Goal: Task Accomplishment & Management: Use online tool/utility

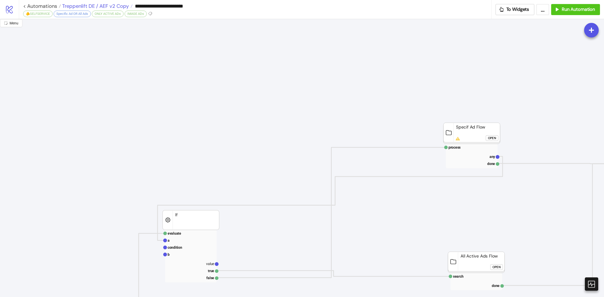
click at [109, 4] on span "Treppenlift DE / AEF v2 Copy" at bounding box center [95, 6] width 68 height 7
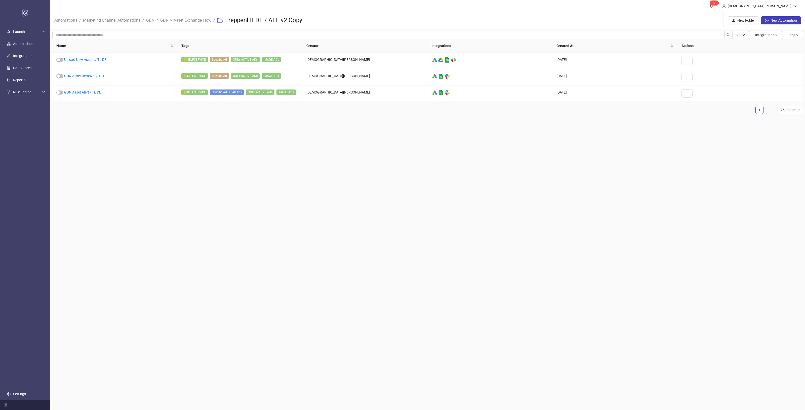
click at [360, 191] on main "99+ Christian Weikamp Automations / Marketing Channel Automations / GDN / GDN /…" at bounding box center [427, 205] width 755 height 410
click at [94, 94] on link "GDN Asset Alert / TL DE" at bounding box center [82, 92] width 37 height 4
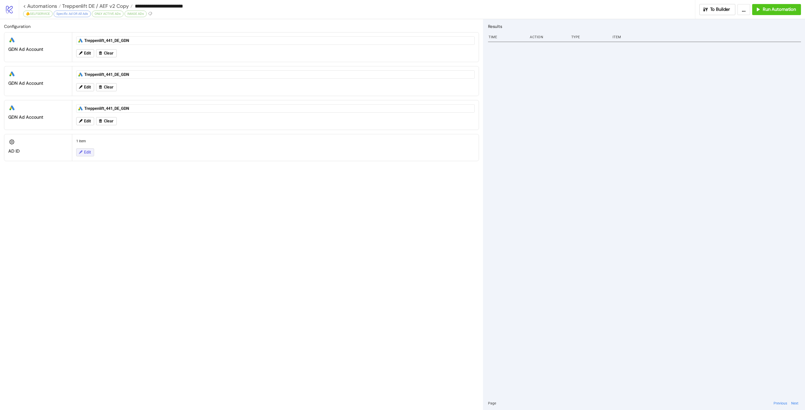
click at [92, 154] on button "Edit" at bounding box center [85, 152] width 18 height 8
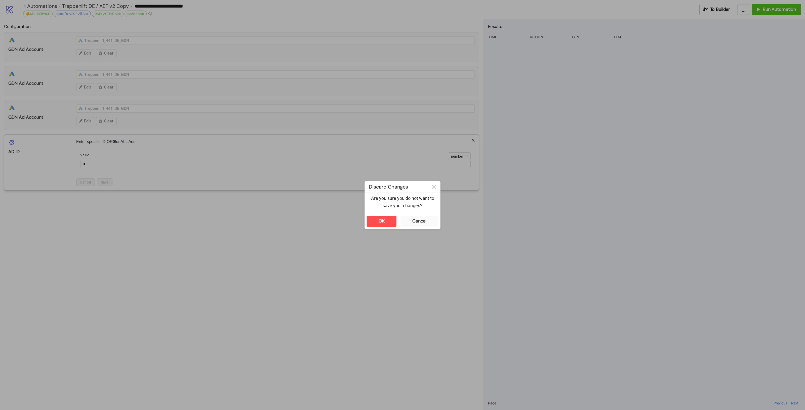
click at [251, 254] on div "**********" at bounding box center [402, 205] width 805 height 410
click at [384, 221] on div "OK" at bounding box center [382, 221] width 6 height 6
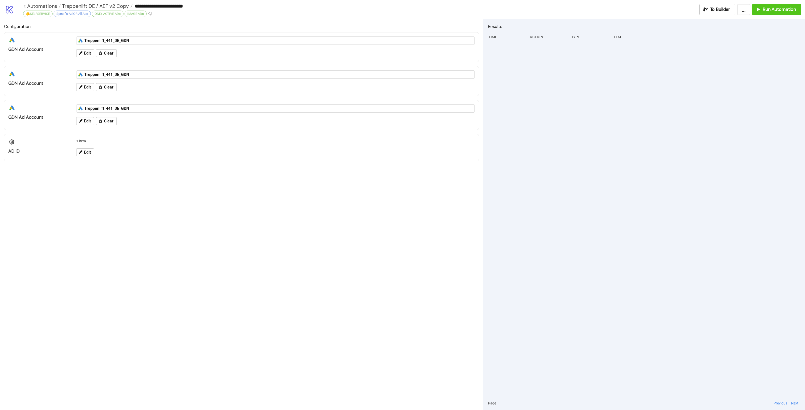
click at [355, 243] on div "Configuration platform/google_ads GDN Ad Account platform/google_ads Treppenlif…" at bounding box center [241, 214] width 483 height 391
click at [603, 13] on button "Run Automation" at bounding box center [776, 9] width 49 height 11
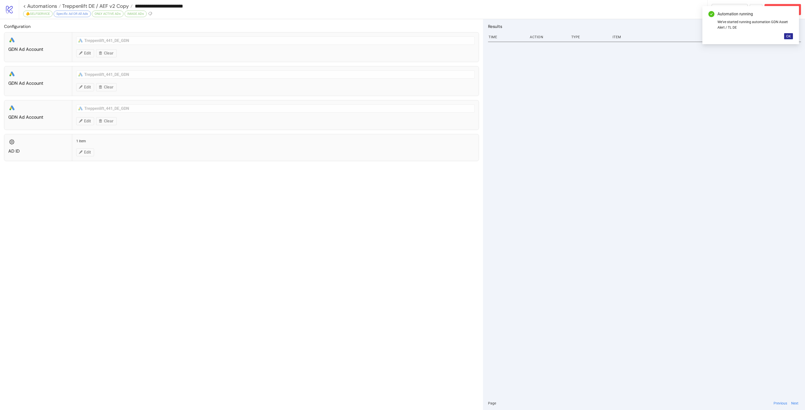
click at [603, 37] on span "OK" at bounding box center [788, 36] width 5 height 4
click at [603, 9] on span "To Builder" at bounding box center [732, 10] width 20 height 6
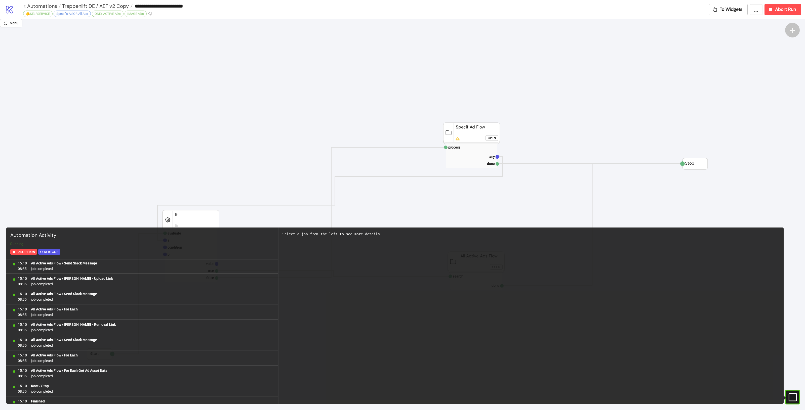
scroll to position [1965, 0]
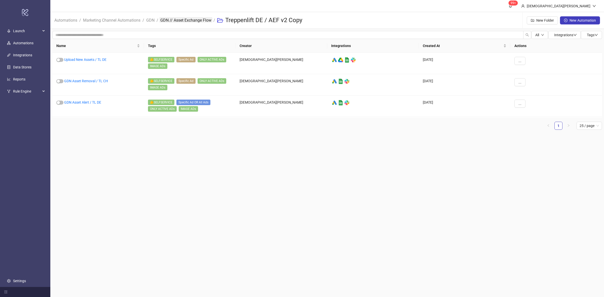
click at [193, 20] on link "GDN // Asset Exchange Flow" at bounding box center [185, 20] width 53 height 6
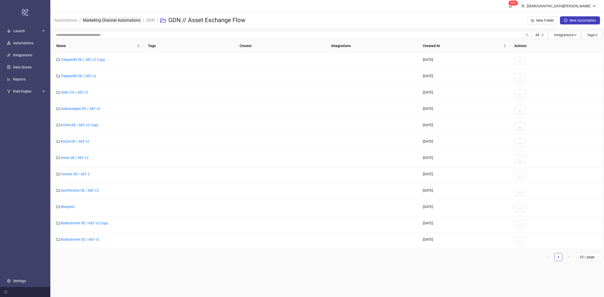
click at [130, 21] on link "Marketing Channel Automations" at bounding box center [111, 20] width 59 height 6
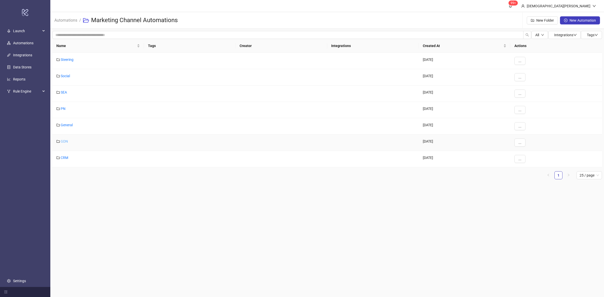
click at [65, 141] on link "GDN" at bounding box center [64, 141] width 7 height 4
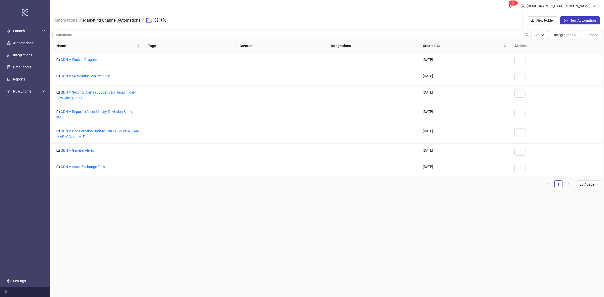
click at [128, 19] on link "Marketing Channel Automations" at bounding box center [111, 20] width 59 height 6
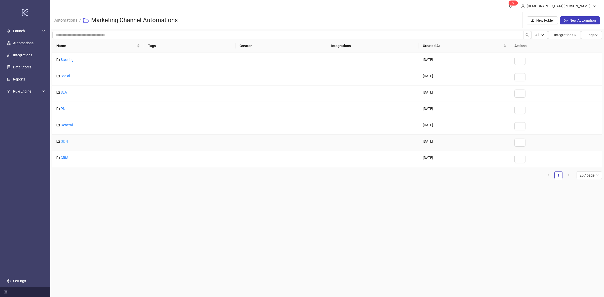
click at [66, 142] on link "GDN" at bounding box center [64, 141] width 7 height 4
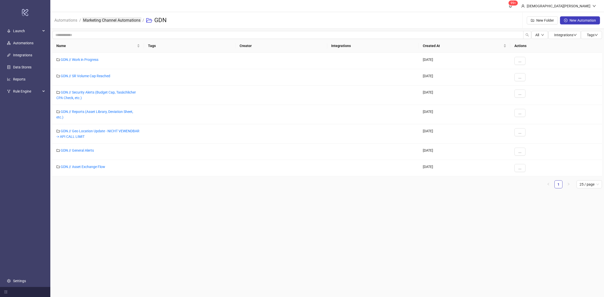
click at [135, 18] on link "Marketing Channel Automations" at bounding box center [111, 20] width 59 height 6
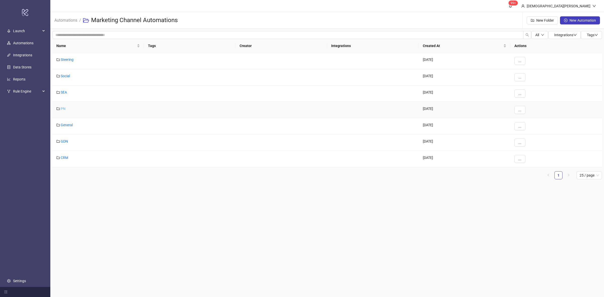
click at [63, 110] on link "PN" at bounding box center [63, 109] width 5 height 4
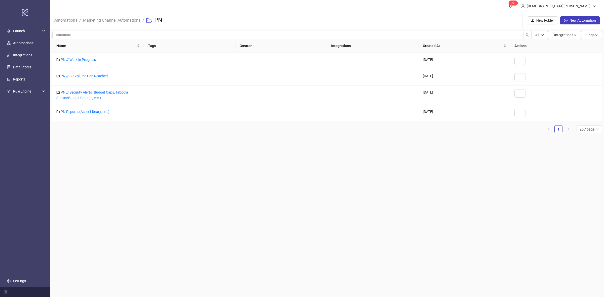
click at [121, 16] on li "Marketing Channel Automations" at bounding box center [111, 20] width 57 height 16
click at [122, 19] on link "Marketing Channel Automations" at bounding box center [111, 20] width 59 height 6
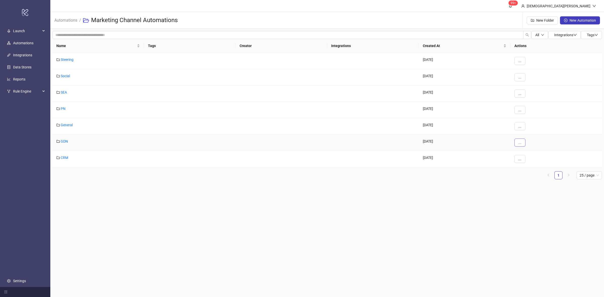
click at [519, 142] on span "..." at bounding box center [519, 143] width 3 height 4
drag, startPoint x: 435, startPoint y: 221, endPoint x: 441, endPoint y: 224, distance: 7.5
click at [435, 221] on main "99+ Christian Weikamp Automations / Marketing Channel Automations New Folder Ne…" at bounding box center [326, 148] width 553 height 297
click at [518, 144] on button "..." at bounding box center [519, 143] width 11 height 8
click at [525, 155] on span "Edit" at bounding box center [531, 153] width 15 height 6
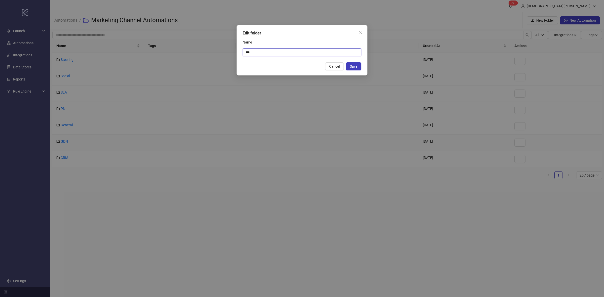
click at [247, 52] on input "***" at bounding box center [302, 52] width 119 height 8
type input "******"
click at [355, 65] on span "Save" at bounding box center [354, 66] width 8 height 4
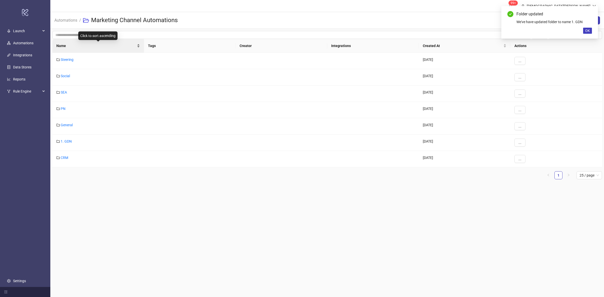
click at [132, 48] on span "Name" at bounding box center [95, 46] width 79 height 6
drag, startPoint x: 168, startPoint y: 169, endPoint x: 172, endPoint y: 172, distance: 4.9
click at [168, 169] on div "Name Tags Creator Integrations Created At Actions 1. GDN 2023-06-12 ... CRM 202…" at bounding box center [326, 109] width 549 height 140
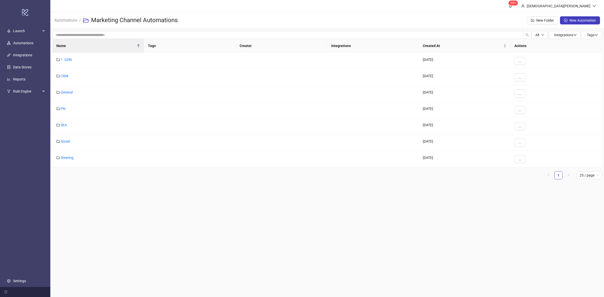
click at [321, 244] on main "99+ Christian Weikamp Automations / Marketing Channel Automations New Folder Ne…" at bounding box center [326, 148] width 553 height 297
click at [522, 158] on button "..." at bounding box center [519, 159] width 11 height 8
click at [529, 167] on span "Edit" at bounding box center [531, 170] width 15 height 6
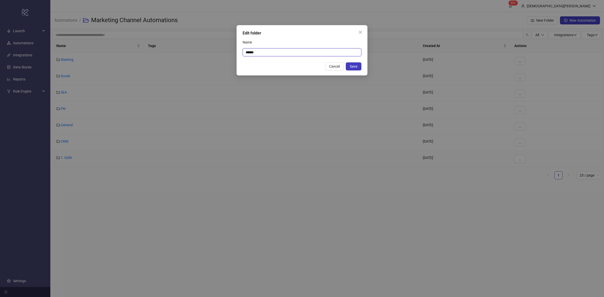
drag, startPoint x: 249, startPoint y: 52, endPoint x: 196, endPoint y: 46, distance: 53.5
click at [236, 49] on div "Edit folder Name ****** Cancel Save" at bounding box center [302, 148] width 604 height 297
type input "******"
click at [358, 60] on div "Edit folder Name ****** Cancel Save" at bounding box center [301, 50] width 131 height 50
click at [357, 65] on span "Save" at bounding box center [354, 66] width 8 height 4
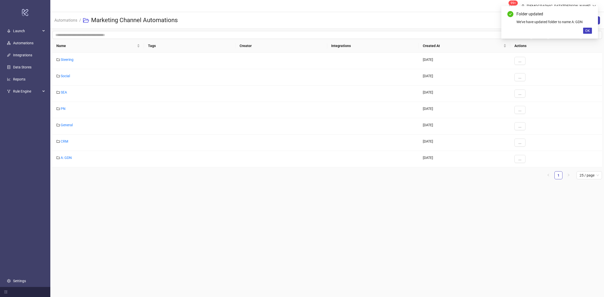
click at [347, 202] on main "99+ Christian Weikamp Automations / Marketing Channel Automations New Folder Ne…" at bounding box center [326, 148] width 553 height 297
click at [303, 235] on main "99+ Christian Weikamp Automations / Marketing Channel Automations New Folder Ne…" at bounding box center [326, 148] width 553 height 297
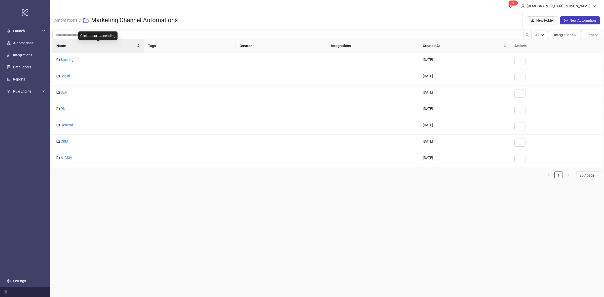
click at [137, 45] on div "Name" at bounding box center [98, 46] width 84 height 6
click at [355, 233] on main "99+ Christian Weikamp Automations / Marketing Channel Automations New Folder Ne…" at bounding box center [326, 148] width 553 height 297
click at [518, 162] on button "..." at bounding box center [519, 159] width 11 height 8
click at [517, 168] on li "Edit" at bounding box center [528, 170] width 26 height 8
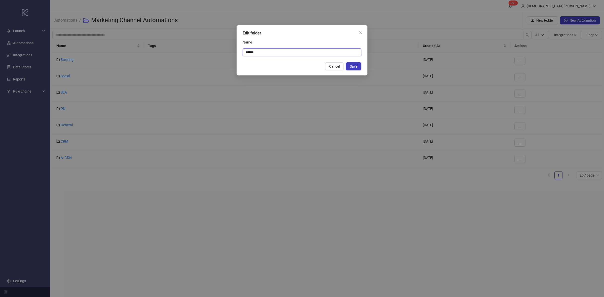
drag, startPoint x: 249, startPoint y: 52, endPoint x: 4, endPoint y: 62, distance: 245.2
click at [192, 51] on div "Edit folder Name ****** Cancel Save" at bounding box center [302, 148] width 604 height 297
type input "***"
click at [353, 62] on button "Save" at bounding box center [354, 66] width 16 height 8
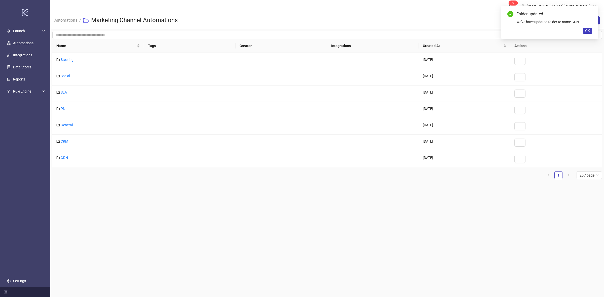
drag, startPoint x: 299, startPoint y: 233, endPoint x: 305, endPoint y: 235, distance: 5.7
click at [300, 232] on main "99+ Christian Weikamp Automations / Marketing Channel Automations New Folder Ne…" at bounding box center [326, 148] width 553 height 297
click at [585, 29] on span "OK" at bounding box center [587, 31] width 5 height 4
click at [461, 229] on main "99+ Christian Weikamp Automations / Marketing Channel Automations New Folder Ne…" at bounding box center [326, 148] width 553 height 297
click at [64, 156] on link "GDN" at bounding box center [64, 158] width 7 height 4
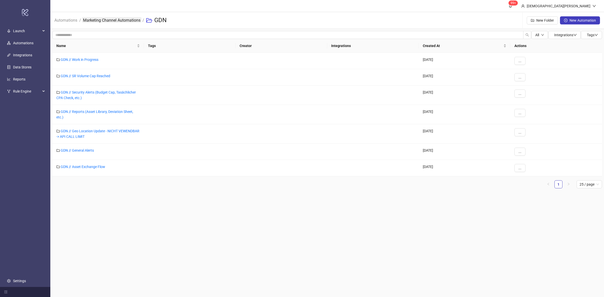
click at [126, 22] on link "Marketing Channel Automations" at bounding box center [111, 20] width 59 height 6
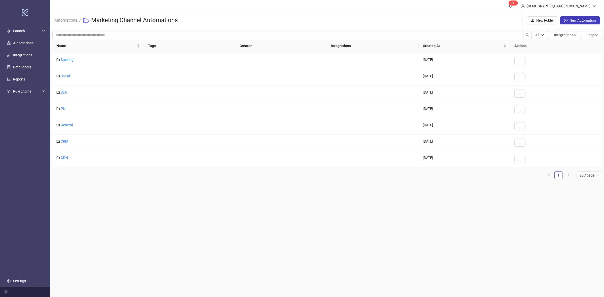
click at [140, 217] on main "99+ Christian Weikamp Automations / Marketing Channel Automations New Folder Ne…" at bounding box center [326, 148] width 553 height 297
click at [125, 182] on div "Name Tags Creator Integrations Created At Actions Steering 2023-12-14 ... Socia…" at bounding box center [326, 111] width 549 height 144
click at [63, 159] on link "GDN" at bounding box center [64, 158] width 7 height 4
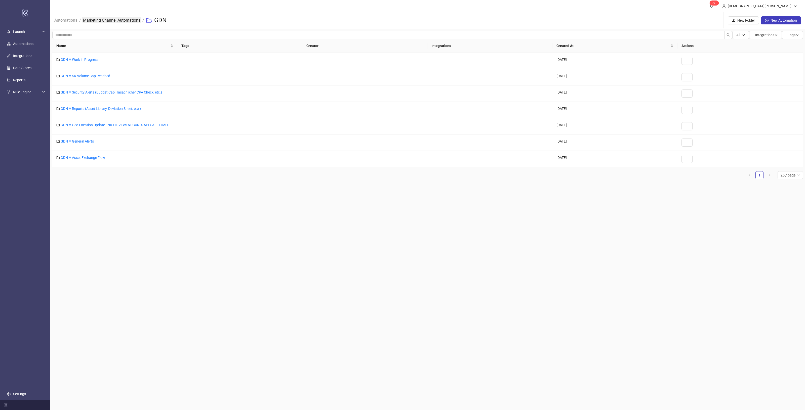
click at [132, 18] on link "Marketing Channel Automations" at bounding box center [111, 20] width 59 height 6
click at [62, 110] on link "PN" at bounding box center [63, 109] width 5 height 4
click at [603, 223] on main "99+ Christian Weikamp Automations / Marketing Channel Automations / PN New Fold…" at bounding box center [427, 205] width 755 height 410
drag, startPoint x: 363, startPoint y: 182, endPoint x: 363, endPoint y: 189, distance: 7.0
click at [361, 185] on main "99+ Christian Weikamp Automations / Marketing Channel Automations / PN New Fold…" at bounding box center [427, 205] width 755 height 410
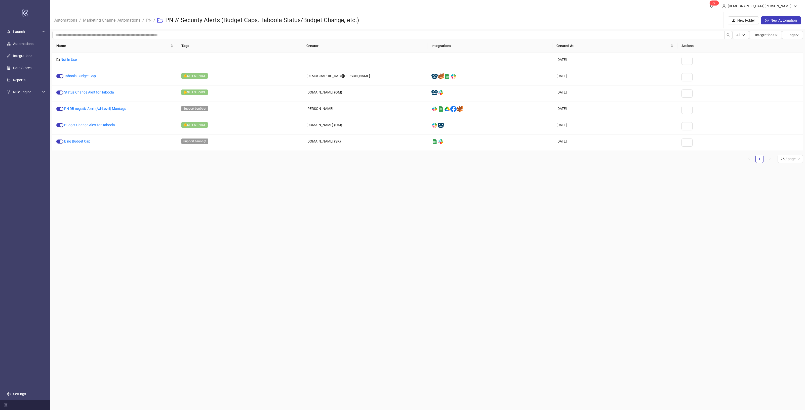
click at [326, 205] on main "99+ [PERSON_NAME] Automations / Marketing Channel Automations / PN / PN // Secu…" at bounding box center [427, 205] width 755 height 410
click at [81, 76] on link "Taboola Budget Cap" at bounding box center [80, 76] width 32 height 4
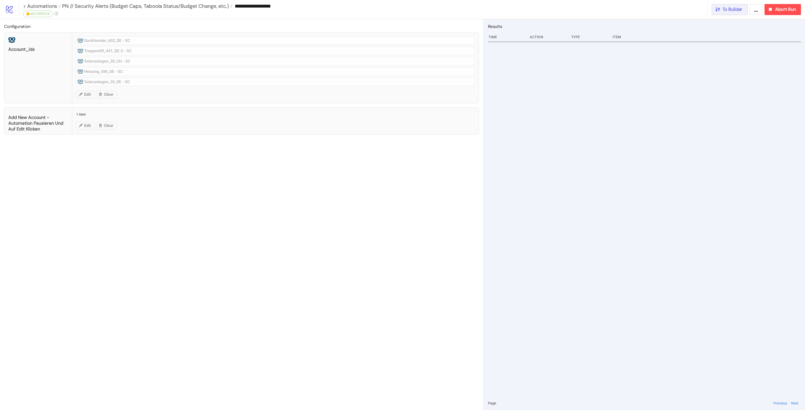
click at [730, 15] on div "**********" at bounding box center [412, 9] width 786 height 19
click at [728, 11] on span "To Builder" at bounding box center [732, 10] width 20 height 6
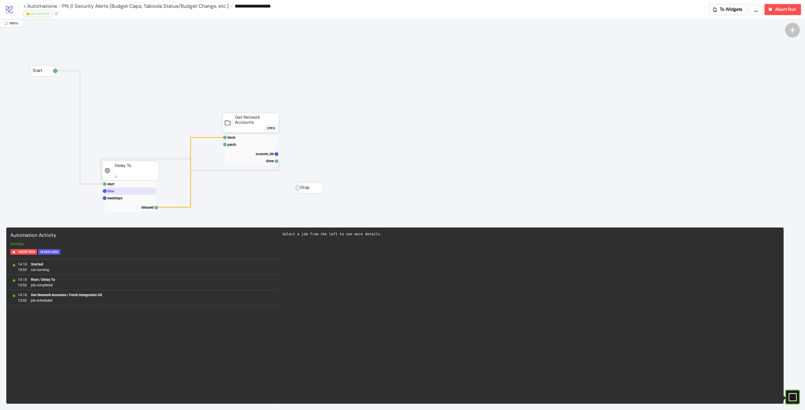
click at [117, 191] on rect at bounding box center [131, 191] width 52 height 7
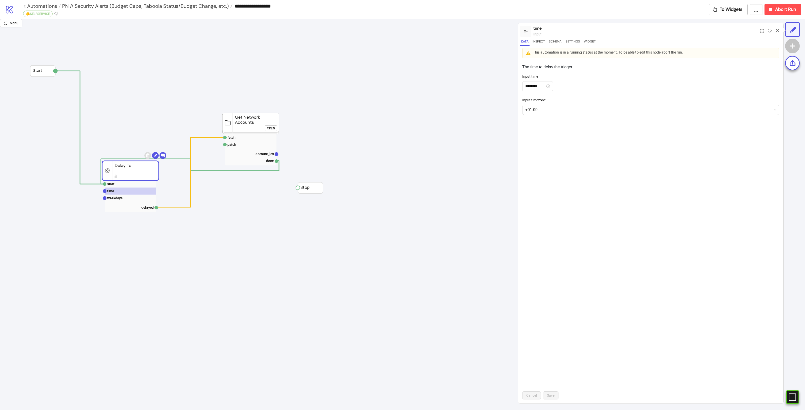
click at [667, 218] on div "The time to delay the trigger Input time ******** Input timezone +01:00 Cancel …" at bounding box center [650, 232] width 265 height 344
click at [535, 114] on span "+01:00" at bounding box center [650, 110] width 251 height 10
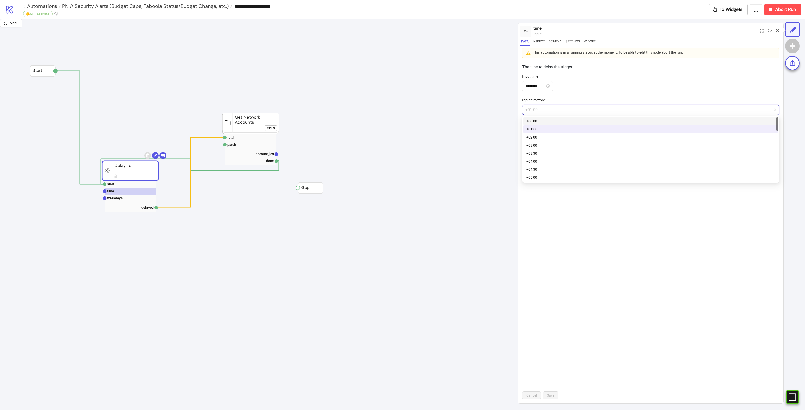
click at [574, 119] on div "+00:00" at bounding box center [650, 121] width 249 height 6
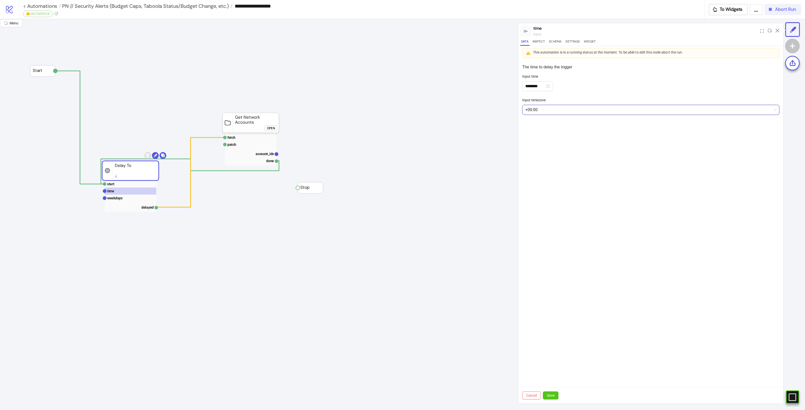
click at [782, 8] on span "Abort Run" at bounding box center [785, 10] width 21 height 6
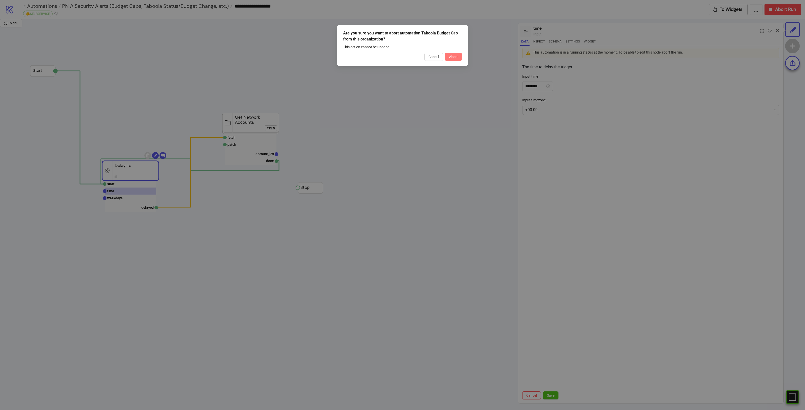
click at [457, 56] on span "Abort" at bounding box center [453, 57] width 9 height 4
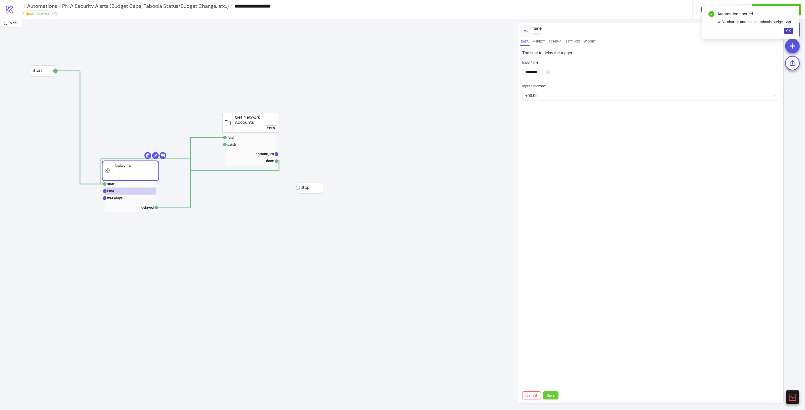
click at [553, 393] on button "Save" at bounding box center [551, 396] width 16 height 8
click at [787, 33] on button "OK" at bounding box center [788, 31] width 9 height 6
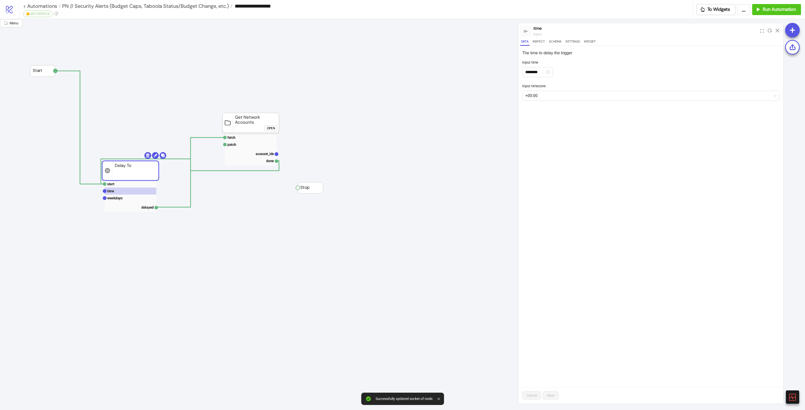
click at [274, 127] on div "Open" at bounding box center [271, 129] width 8 height 6
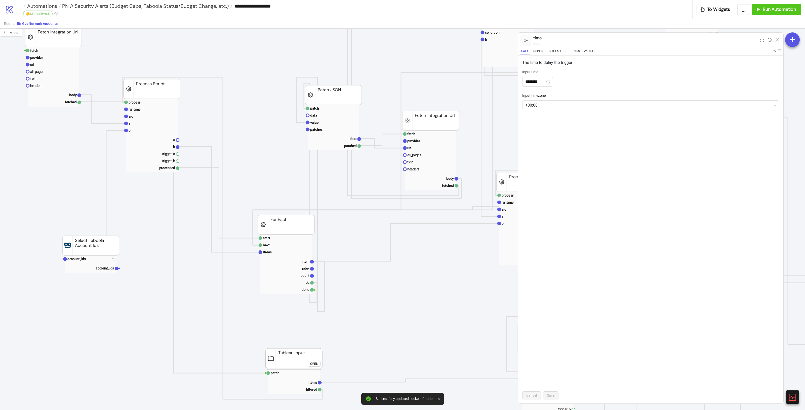
scroll to position [126, 0]
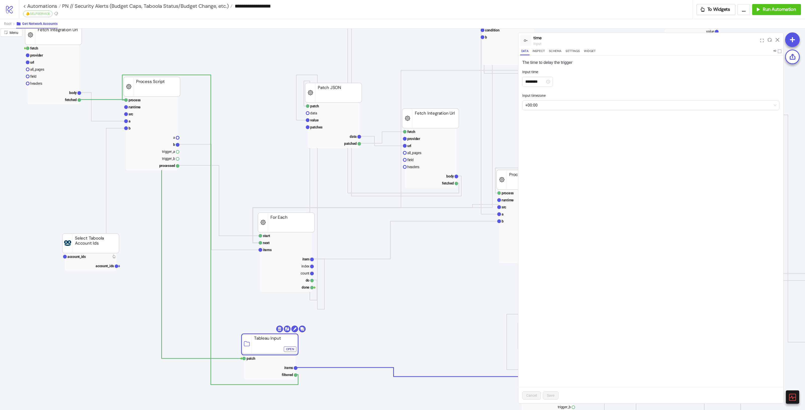
drag, startPoint x: 287, startPoint y: 350, endPoint x: 261, endPoint y: 334, distance: 31.1
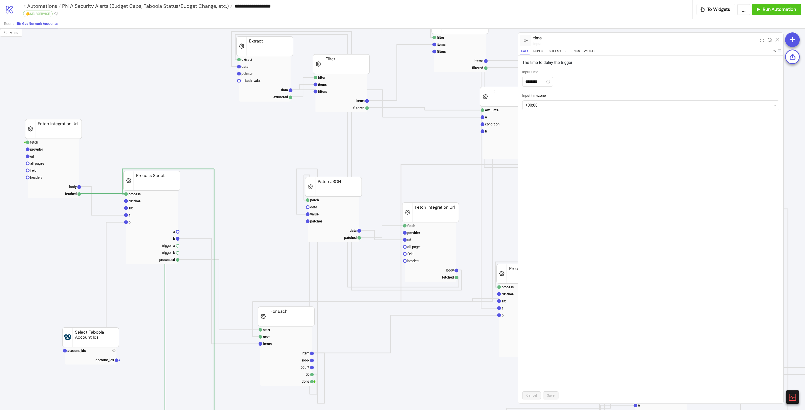
scroll to position [31, 0]
click at [777, 39] on icon at bounding box center [778, 40] width 4 height 4
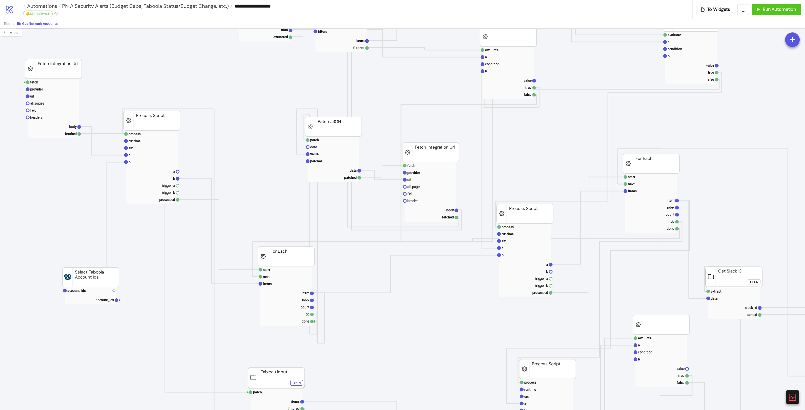
scroll to position [220, 0]
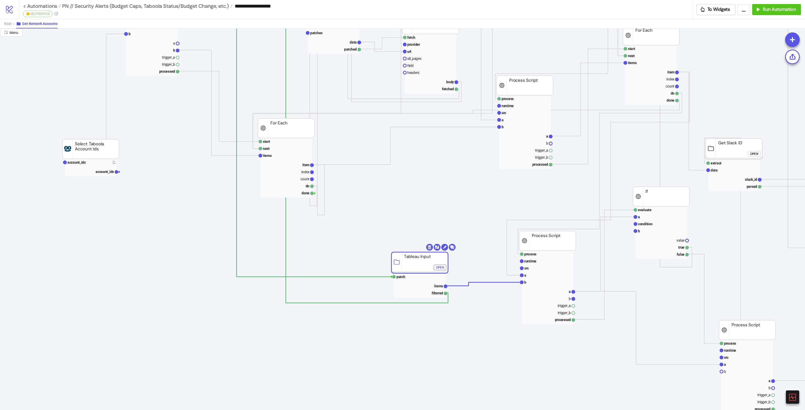
drag, startPoint x: 272, startPoint y: 245, endPoint x: 375, endPoint y: 229, distance: 104.3
click at [391, 252] on rect at bounding box center [419, 262] width 57 height 21
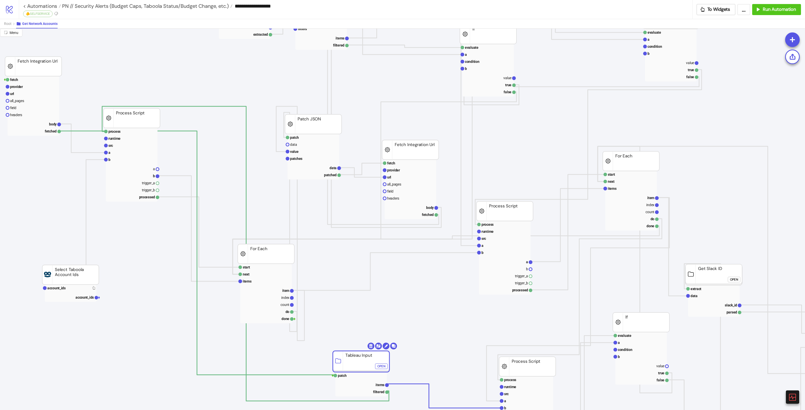
scroll to position [94, 116]
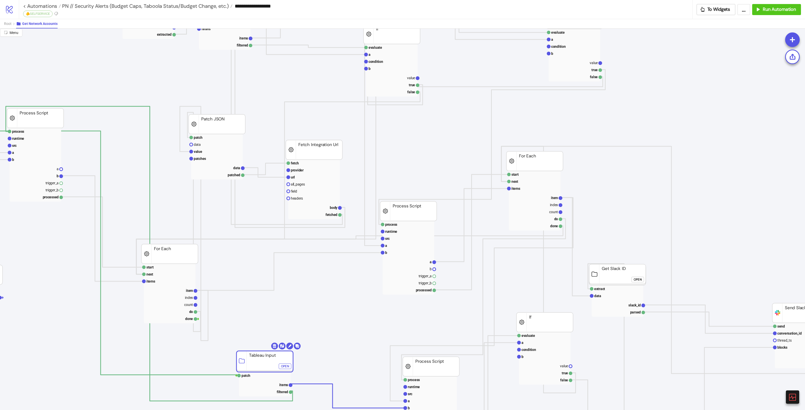
click at [639, 279] on div "Open" at bounding box center [638, 280] width 8 height 6
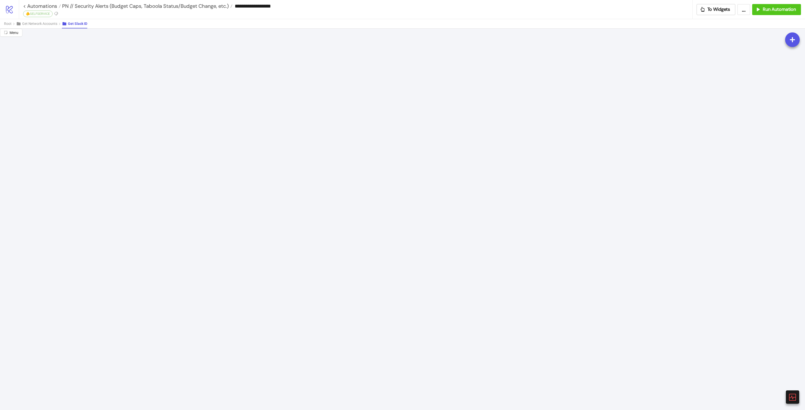
scroll to position [0, 0]
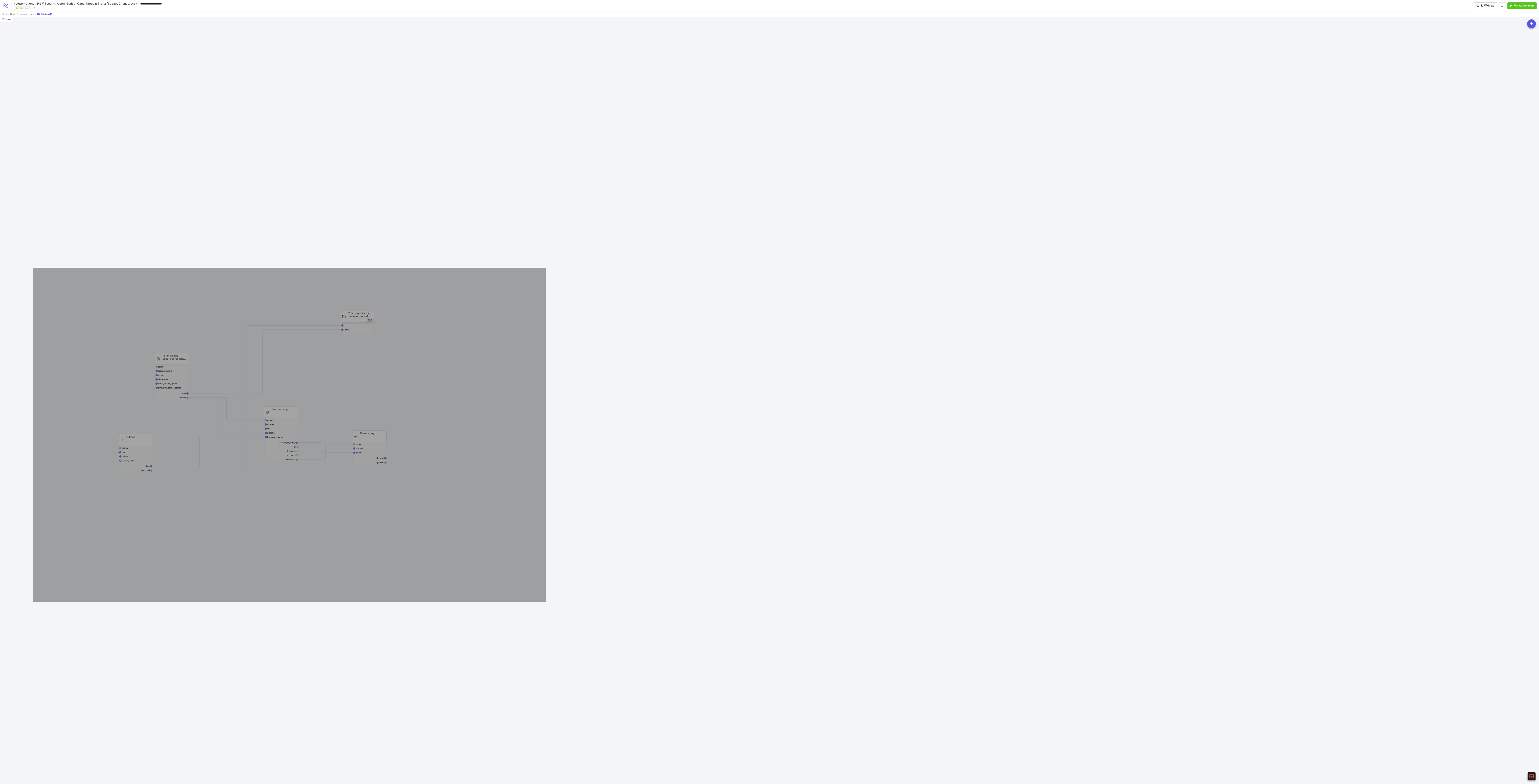
drag, startPoint x: 305, startPoint y: 438, endPoint x: 547, endPoint y: 602, distance: 292.3
click at [481, 245] on icon "fetch spreadsheet_id range dimension value_render_option date_time_render_optio…" at bounding box center [770, 409] width 1539 height 784
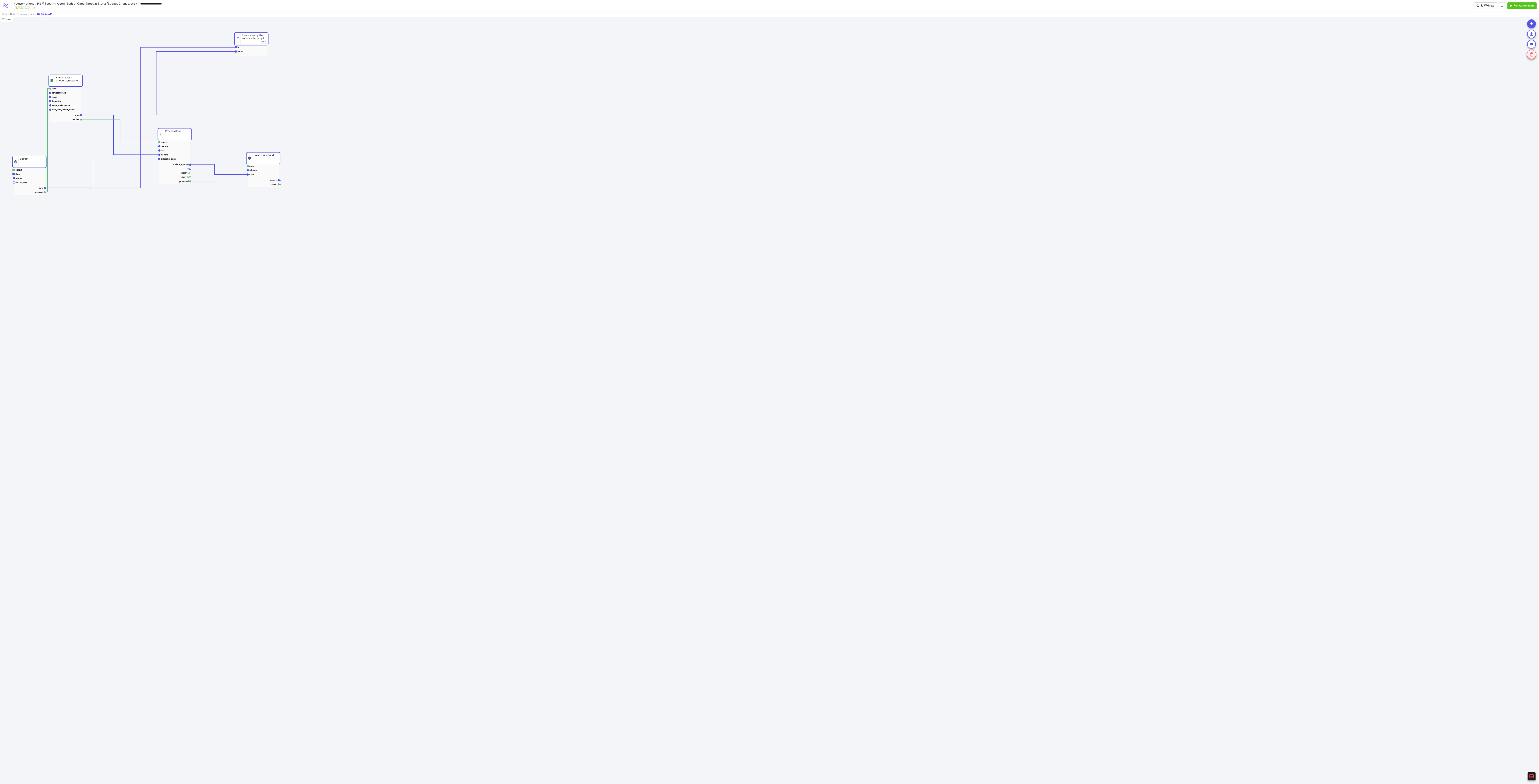
drag, startPoint x: 376, startPoint y: 435, endPoint x: 270, endPoint y: 157, distance: 297.5
click at [270, 157] on rect at bounding box center [263, 158] width 34 height 12
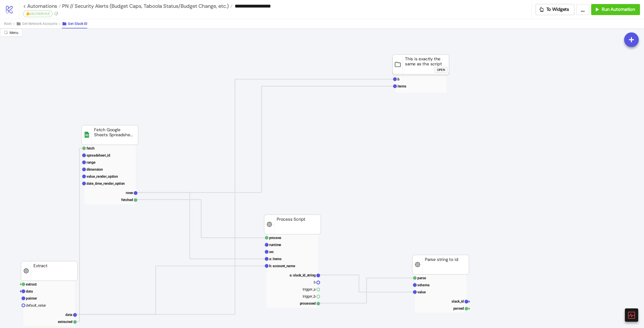
scroll to position [25, 0]
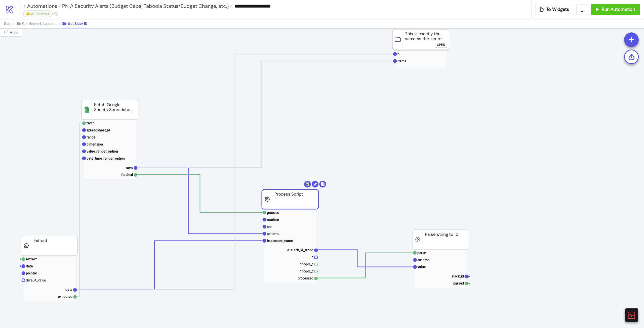
drag, startPoint x: 293, startPoint y: 203, endPoint x: 282, endPoint y: 203, distance: 10.8
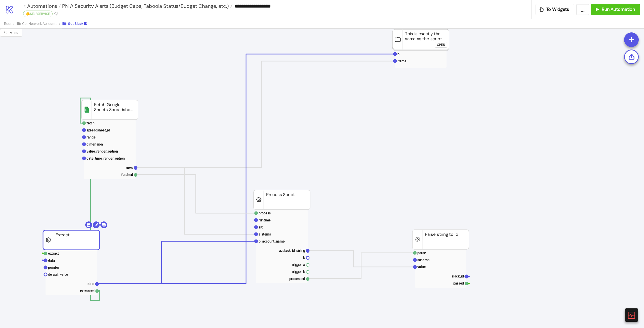
drag, startPoint x: 66, startPoint y: 246, endPoint x: 83, endPoint y: 237, distance: 18.6
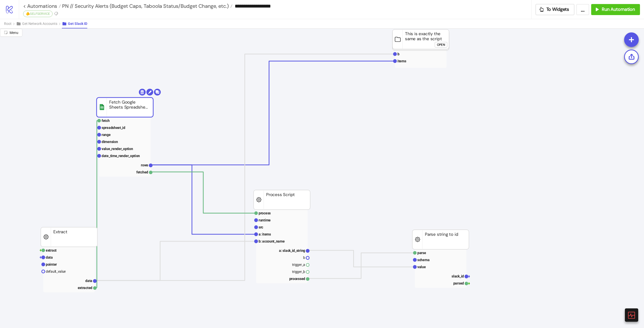
drag, startPoint x: 119, startPoint y: 108, endPoint x: 135, endPoint y: 103, distance: 16.7
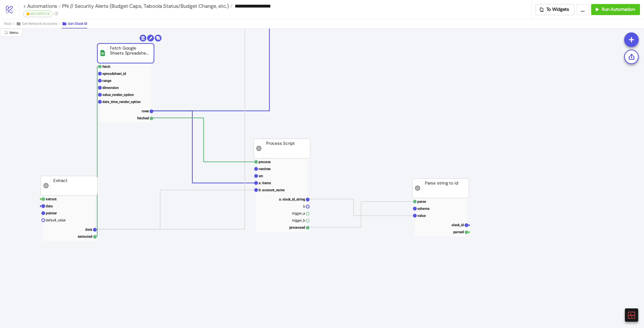
scroll to position [0, 0]
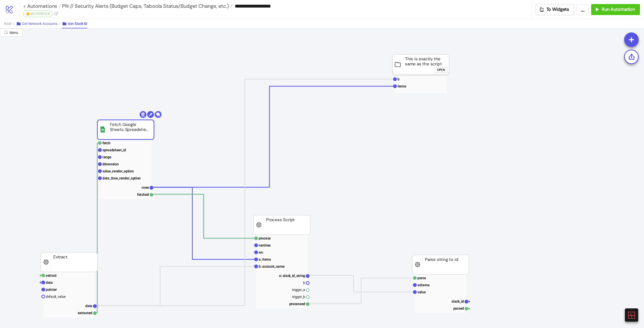
click at [49, 25] on span "Get Network Accounts" at bounding box center [39, 24] width 35 height 4
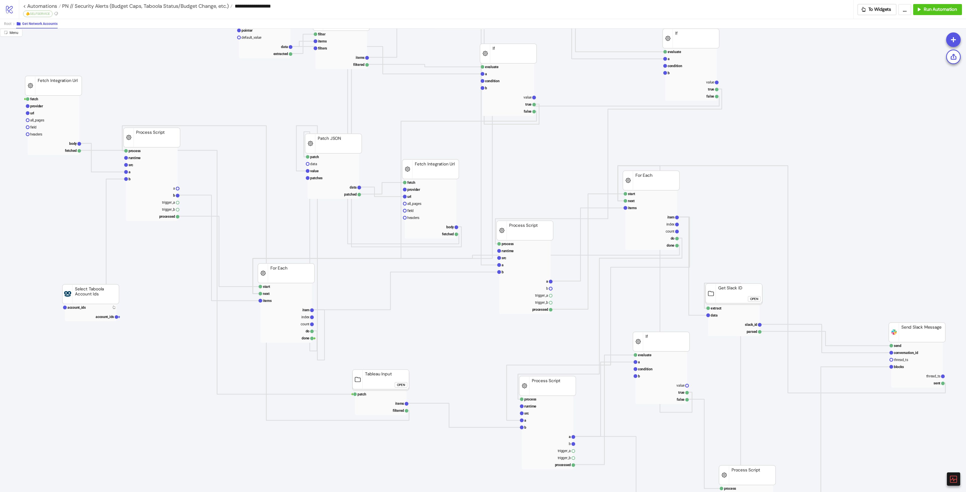
scroll to position [75, 0]
click at [399, 383] on div "Open" at bounding box center [401, 385] width 8 height 6
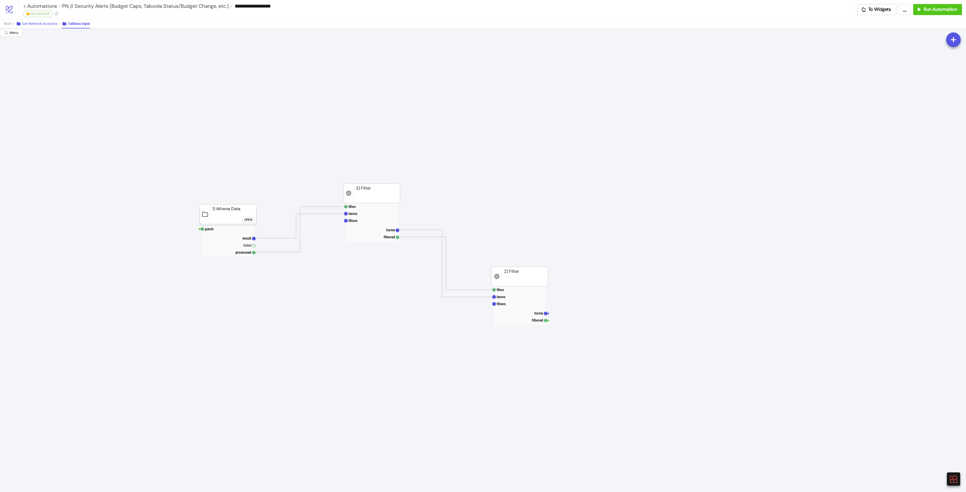
click at [37, 27] on button "Get Network Accounts" at bounding box center [39, 23] width 46 height 9
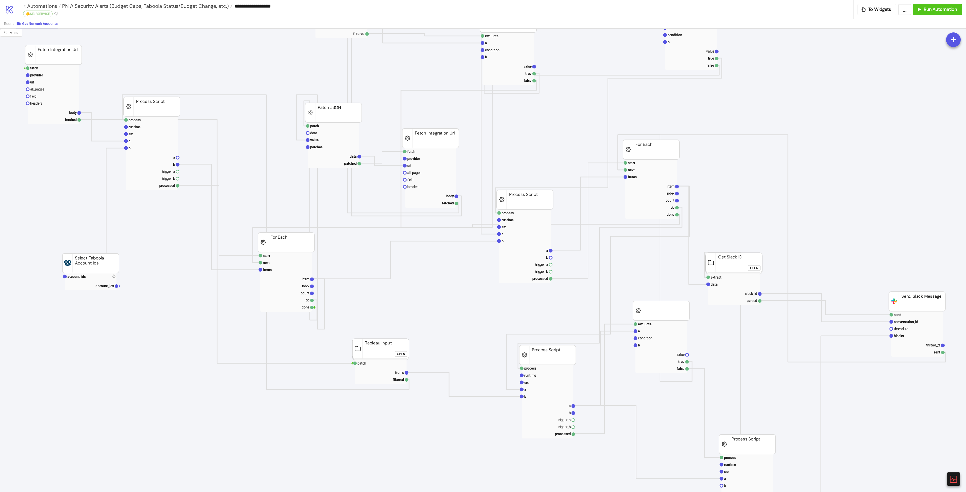
scroll to position [151, 0]
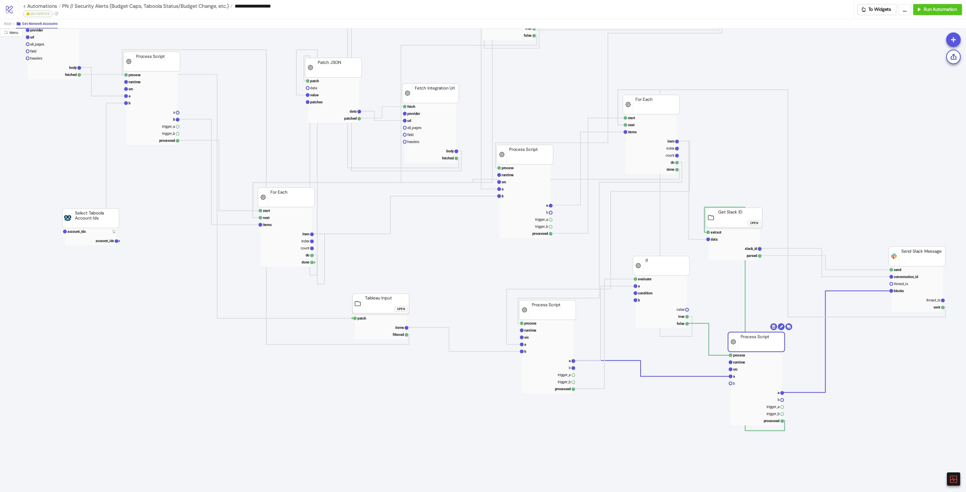
drag, startPoint x: 765, startPoint y: 404, endPoint x: 768, endPoint y: 347, distance: 56.4
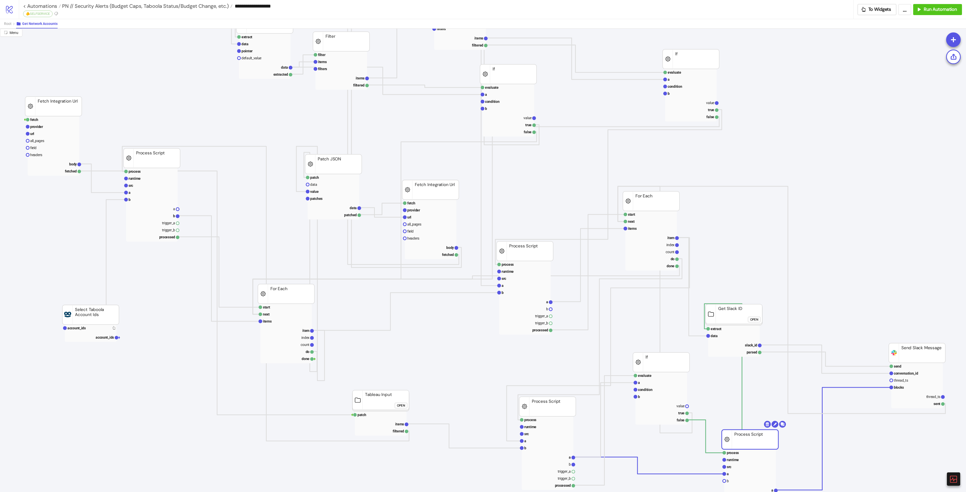
scroll to position [0, 0]
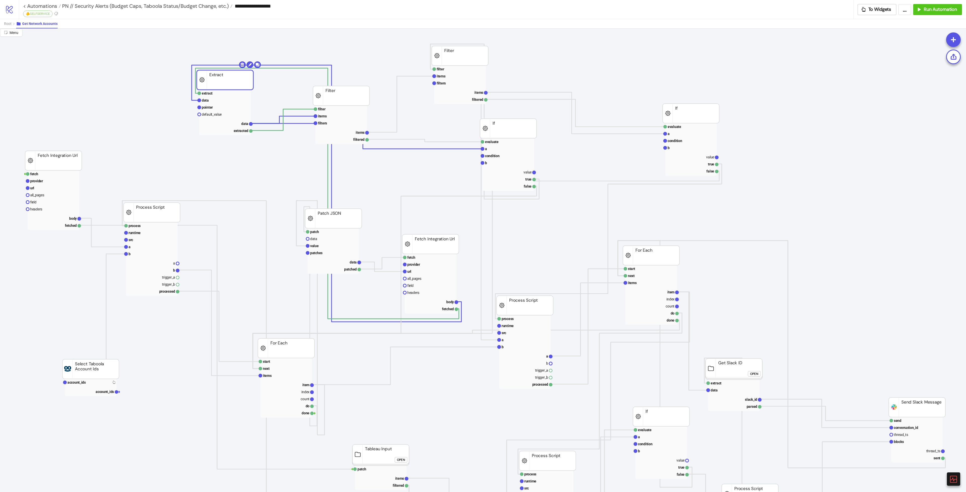
drag, startPoint x: 267, startPoint y: 76, endPoint x: 228, endPoint y: 78, distance: 38.5
click at [12, 23] on button "Root" at bounding box center [10, 23] width 12 height 9
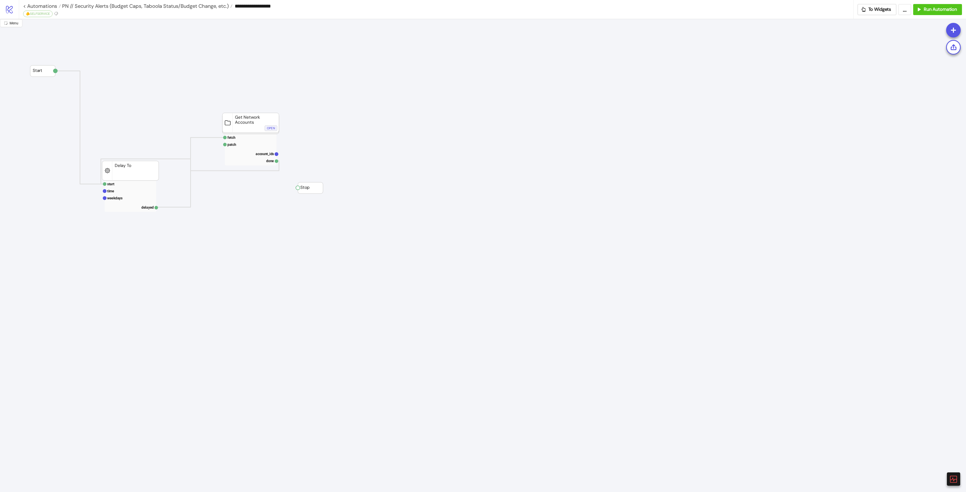
click at [269, 127] on div "Open" at bounding box center [271, 129] width 8 height 6
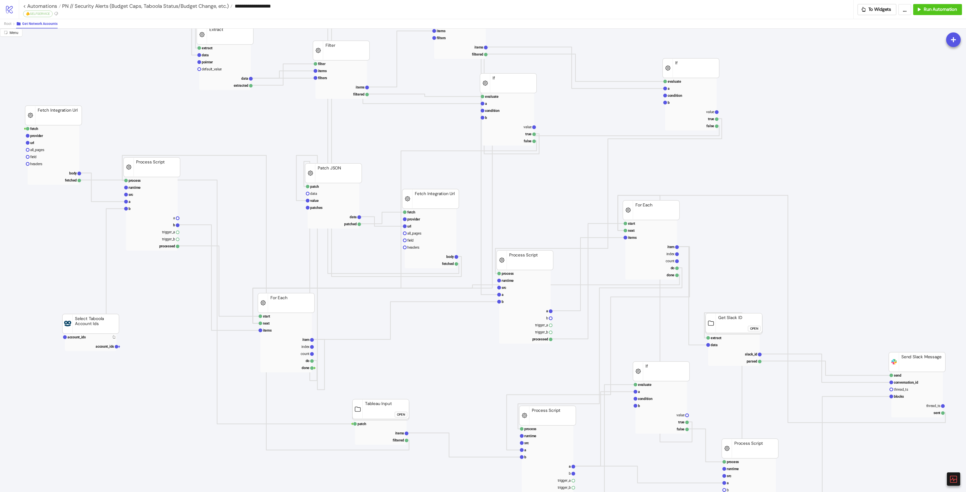
scroll to position [151, 0]
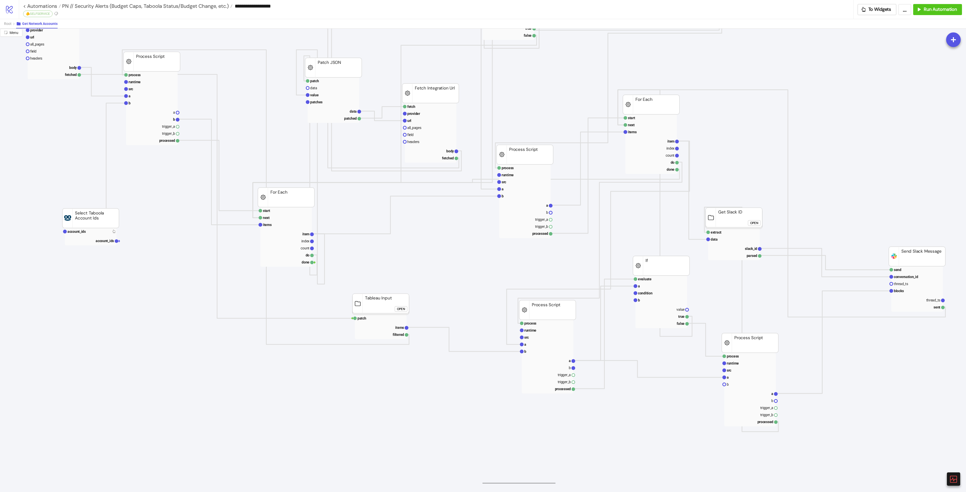
drag, startPoint x: 486, startPoint y: 484, endPoint x: 567, endPoint y: 485, distance: 80.8
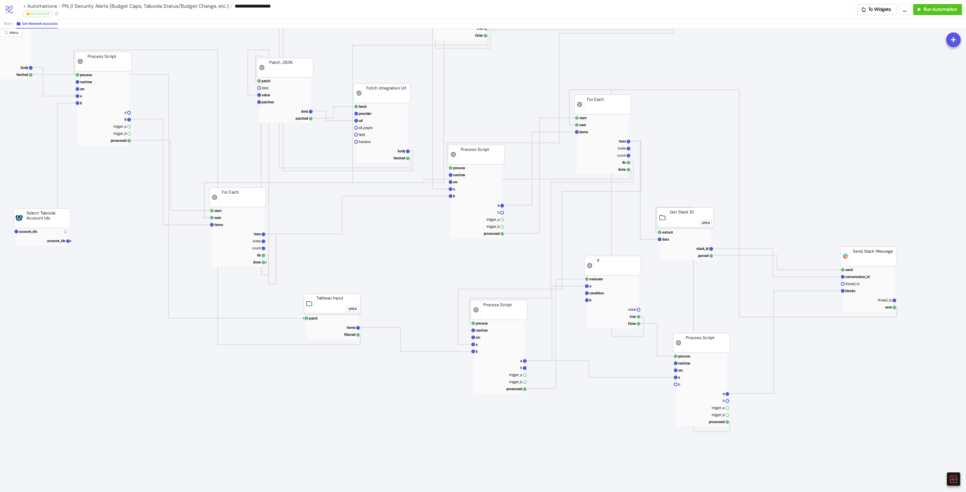
scroll to position [38, 54]
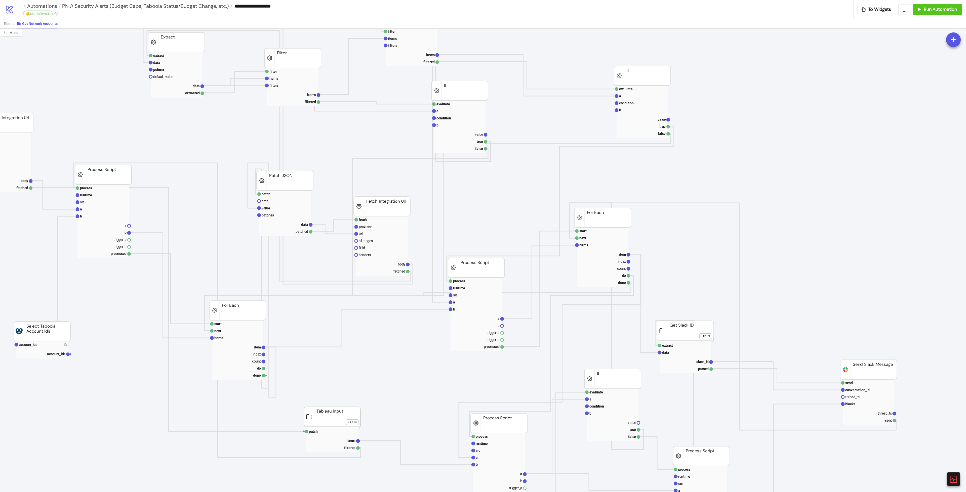
click at [702, 334] on div "Open" at bounding box center [706, 336] width 8 height 6
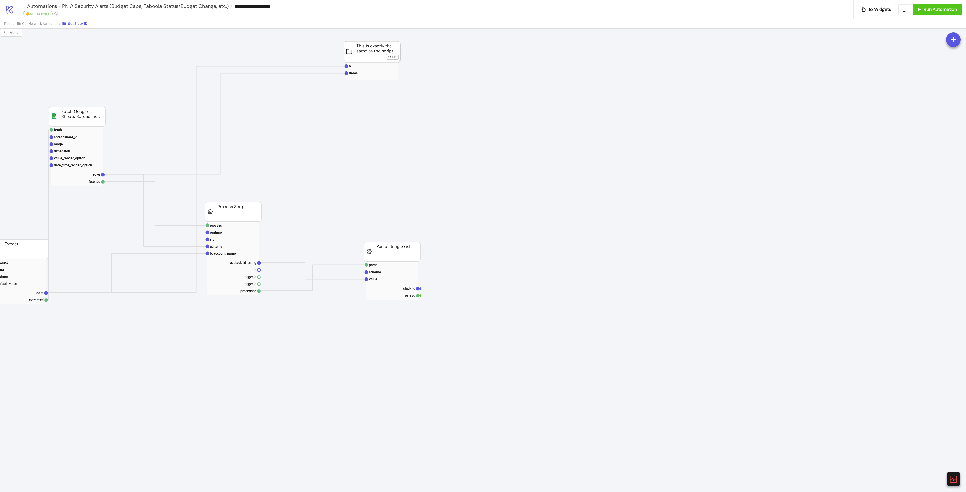
scroll to position [0, 54]
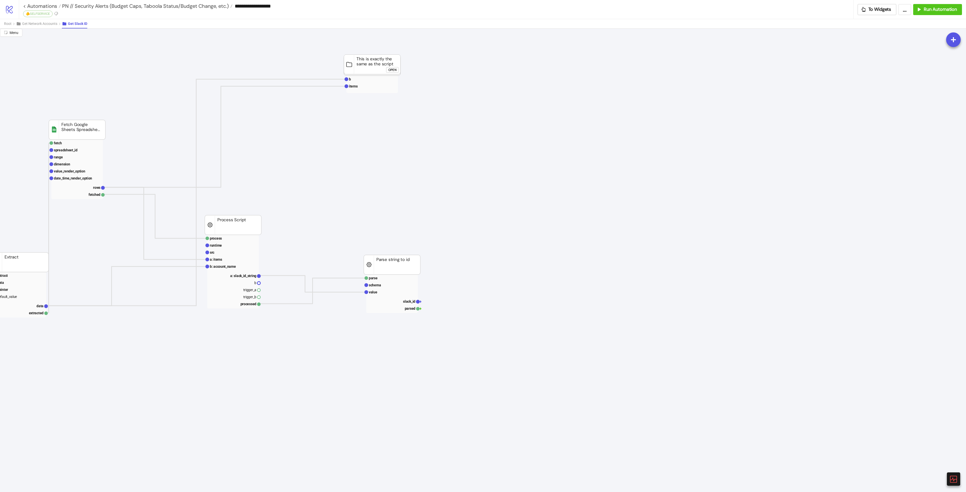
click at [390, 69] on div "Open" at bounding box center [392, 70] width 8 height 6
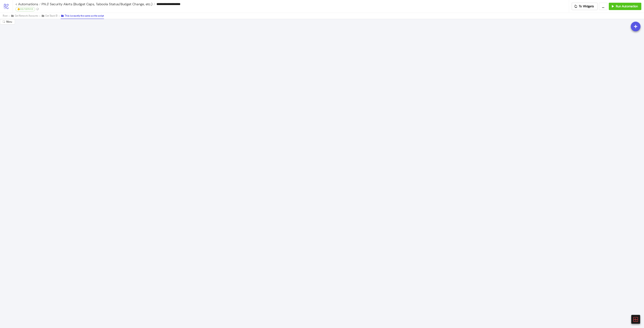
scroll to position [0, 0]
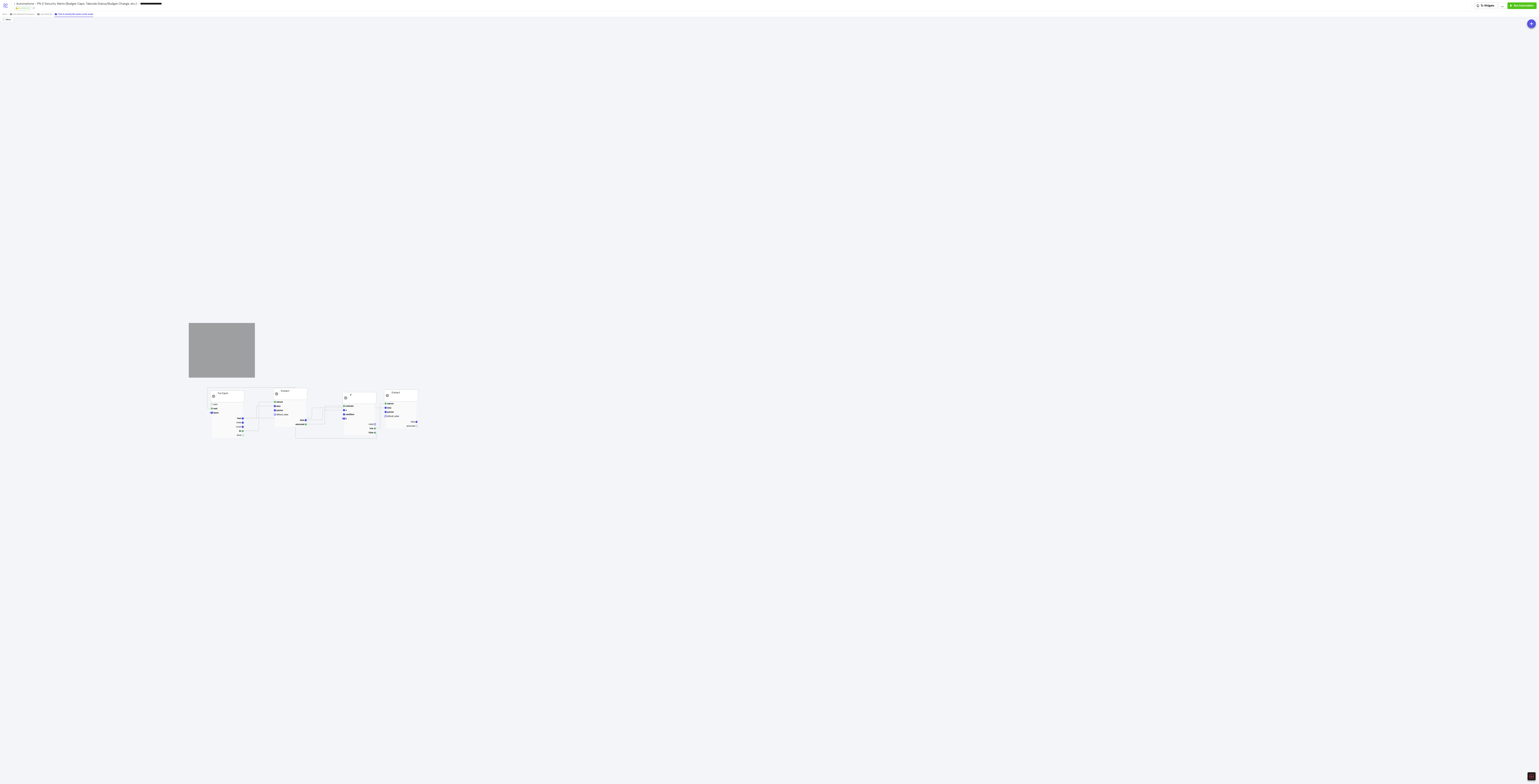
drag, startPoint x: 193, startPoint y: 330, endPoint x: 502, endPoint y: 459, distance: 334.8
click at [396, 245] on icon "extract data pointer default_value data extracted Extract start next items item…" at bounding box center [770, 409] width 1539 height 784
drag, startPoint x: 119, startPoint y: 317, endPoint x: 411, endPoint y: 425, distance: 311.3
drag, startPoint x: 404, startPoint y: 395, endPoint x: 146, endPoint y: 57, distance: 425.2
click at [145, 49] on rect at bounding box center [139, 43] width 34 height 12
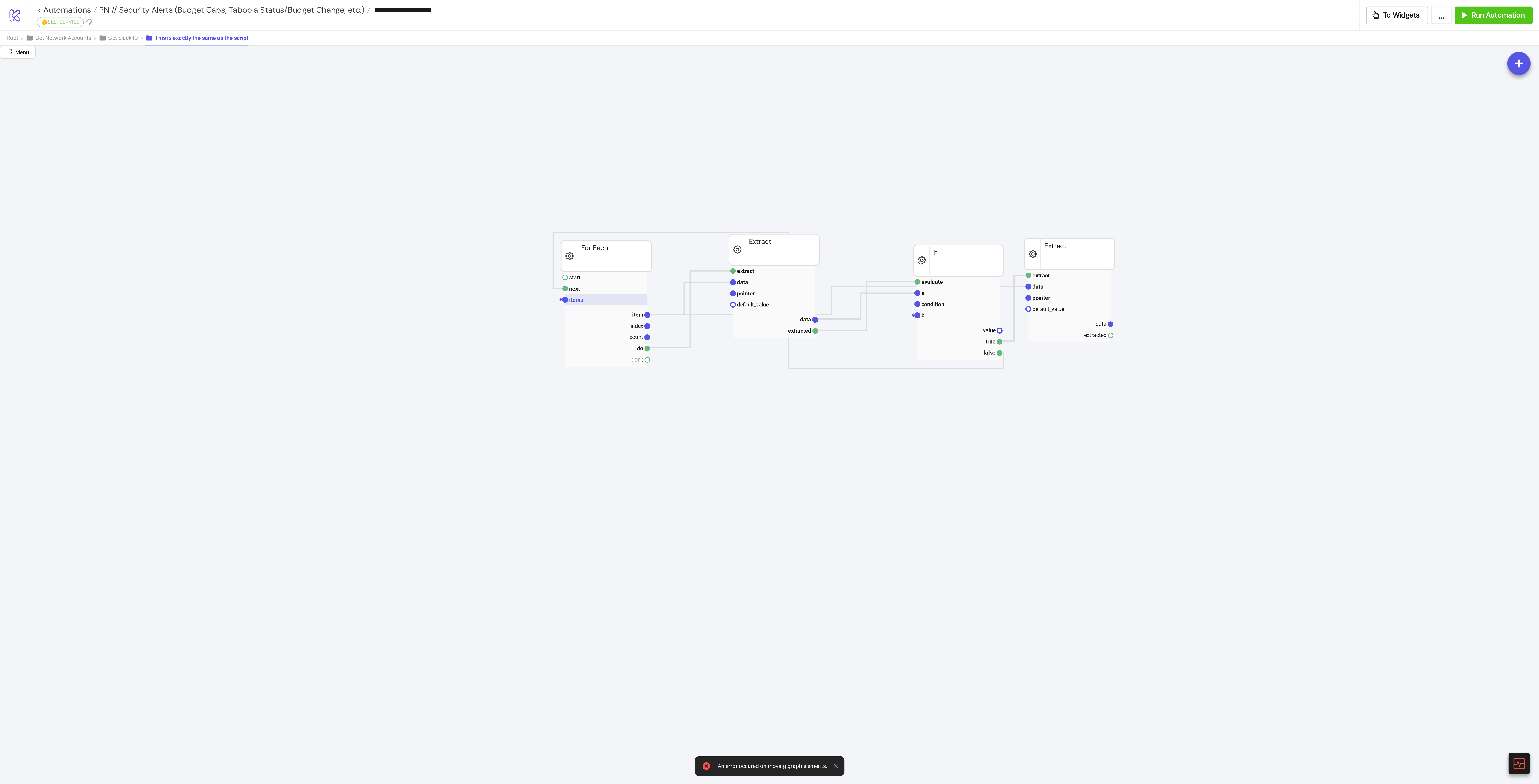
scroll to position [300, 0]
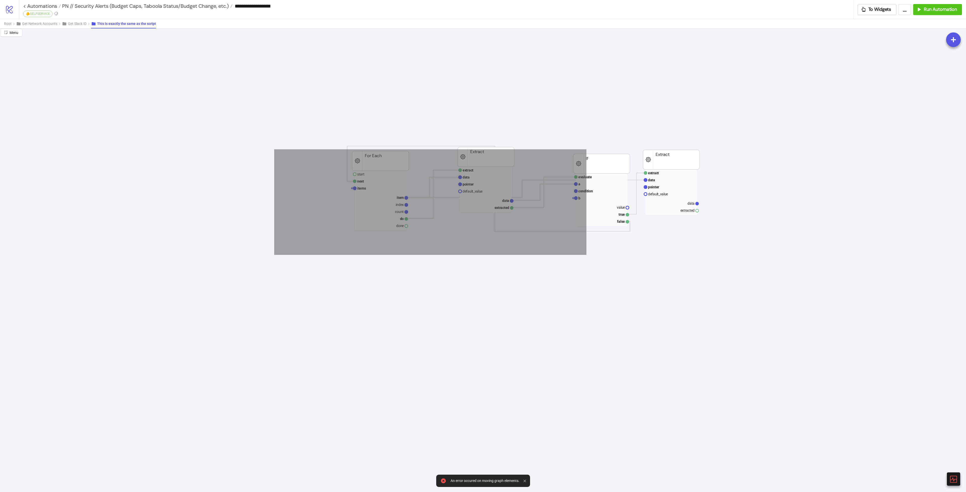
drag, startPoint x: 274, startPoint y: 149, endPoint x: 741, endPoint y: 288, distance: 487.0
click at [700, 301] on icon "extract data pointer default_value data extracted Extract start next items item…" at bounding box center [507, 29] width 1015 height 1006
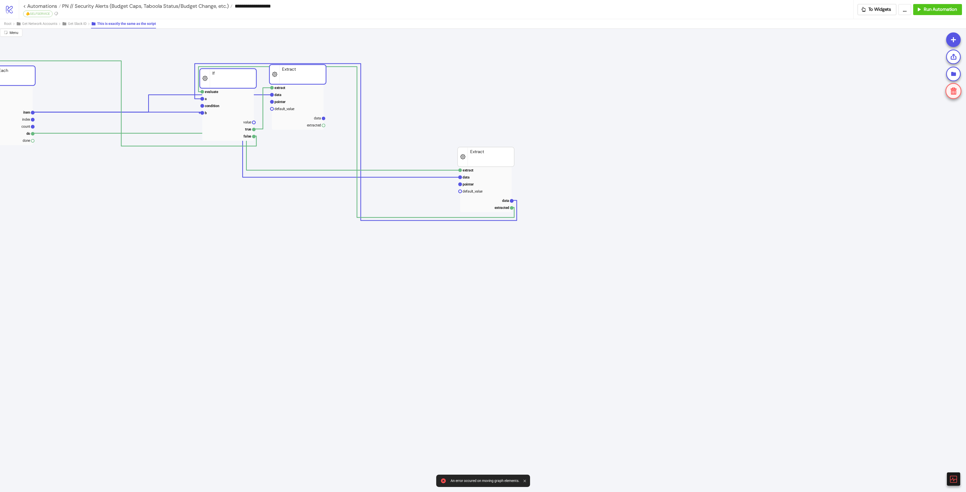
drag, startPoint x: 669, startPoint y: 157, endPoint x: 297, endPoint y: 57, distance: 385.2
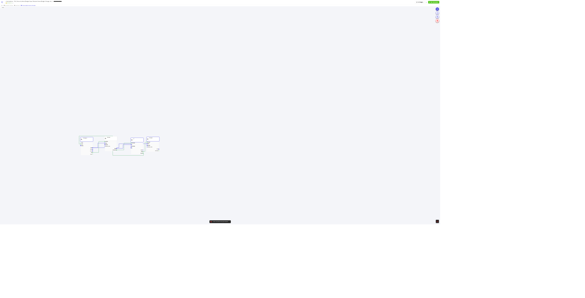
scroll to position [0, 0]
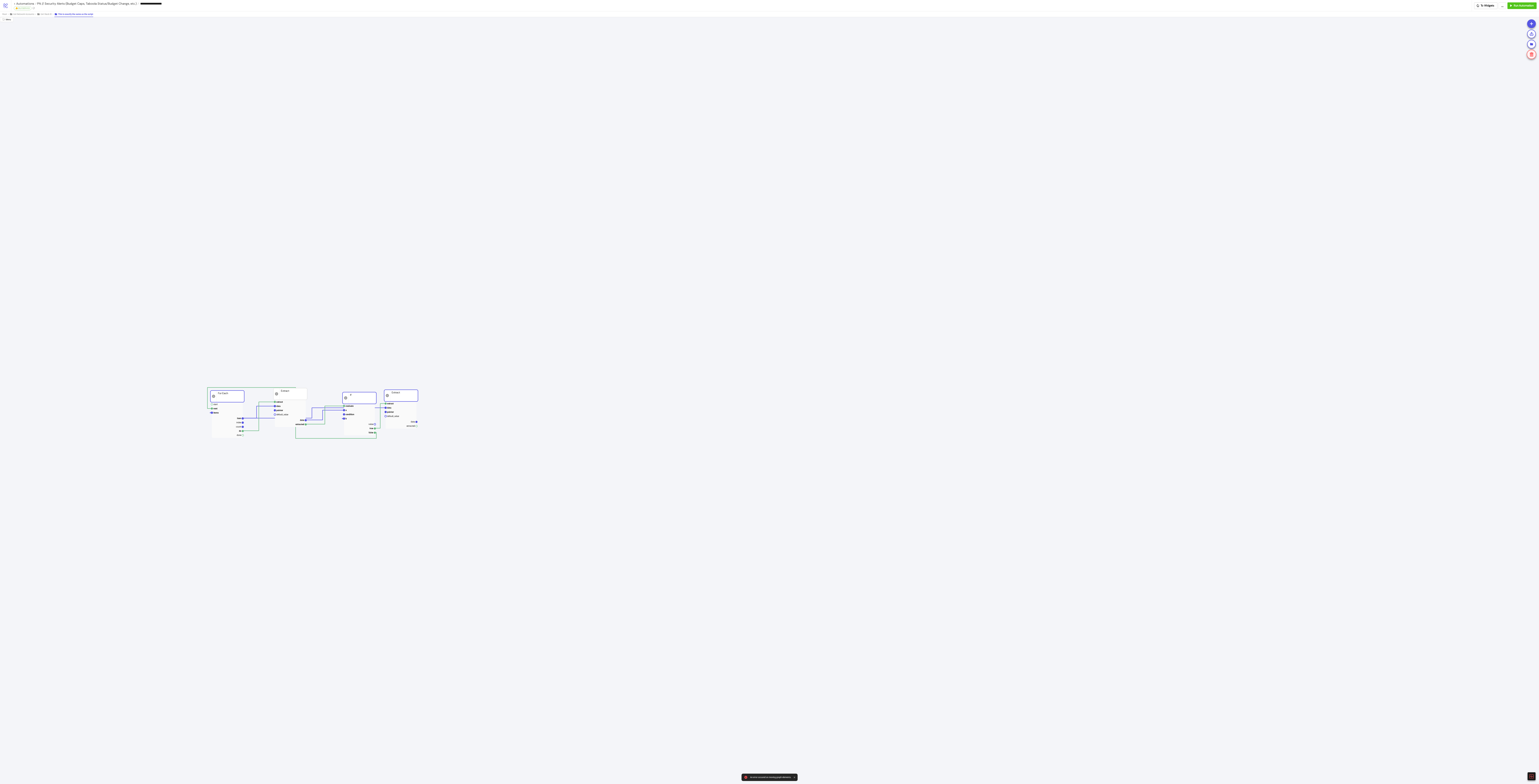
drag, startPoint x: 248, startPoint y: 343, endPoint x: 256, endPoint y: 349, distance: 10.0
click at [255, 245] on icon "extract data pointer default_value data extracted Extract start next items item…" at bounding box center [770, 409] width 1539 height 784
drag, startPoint x: 182, startPoint y: 339, endPoint x: 575, endPoint y: 549, distance: 445.6
drag, startPoint x: 404, startPoint y: 398, endPoint x: 222, endPoint y: 61, distance: 383.0
click at [188, 58] on rect at bounding box center [182, 55] width 34 height 12
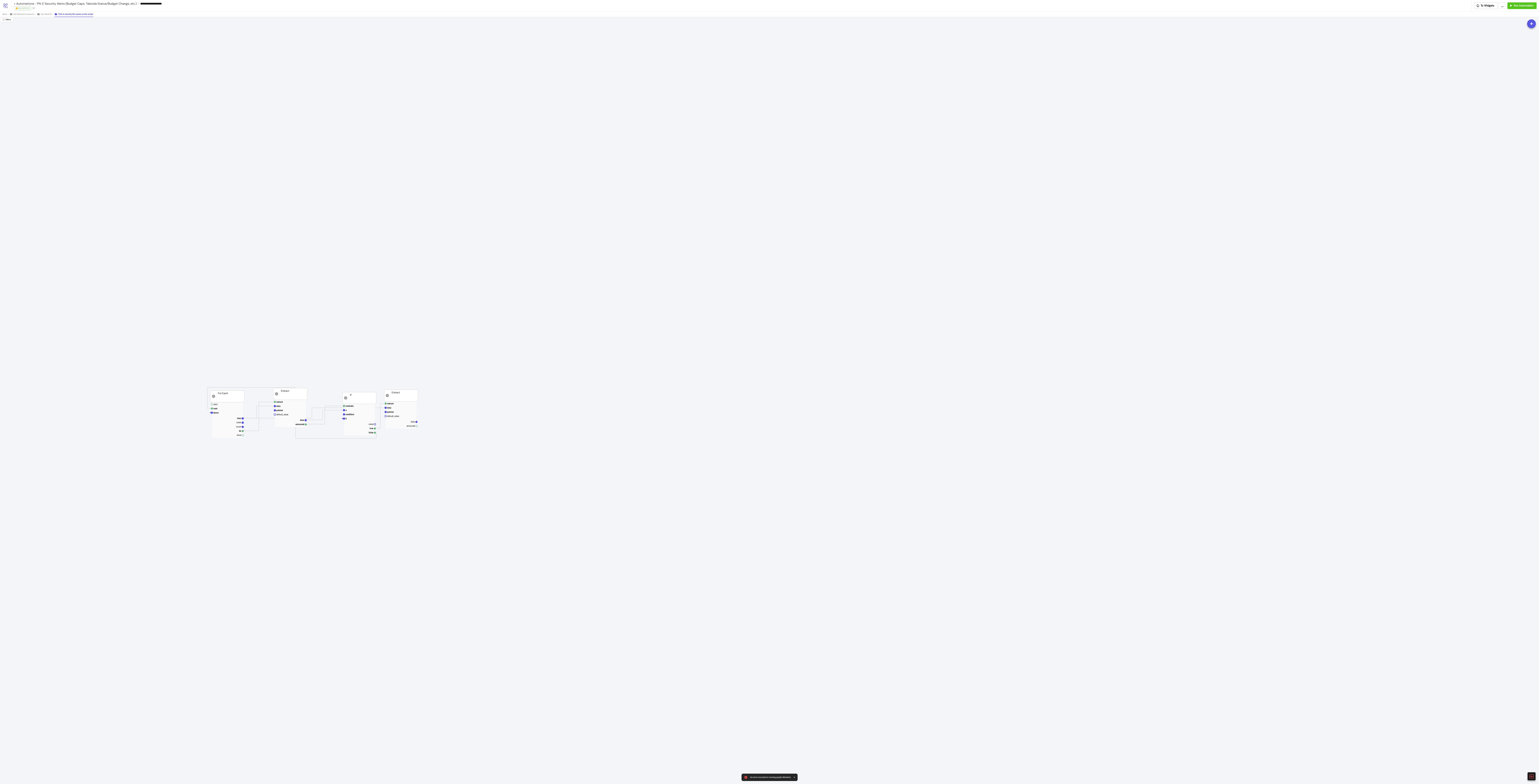
click at [390, 183] on icon "extract data pointer default_value data extracted Extract start next items item…" at bounding box center [770, 409] width 1539 height 784
click at [481, 245] on icon "extract data pointer default_value data extracted Extract start next items item…" at bounding box center [770, 409] width 1539 height 784
drag, startPoint x: 410, startPoint y: 395, endPoint x: 213, endPoint y: 70, distance: 380.0
click at [213, 70] on rect at bounding box center [203, 71] width 34 height 12
click at [392, 177] on icon "extract data pointer default_value data extracted Extract start next items item…" at bounding box center [770, 409] width 1539 height 784
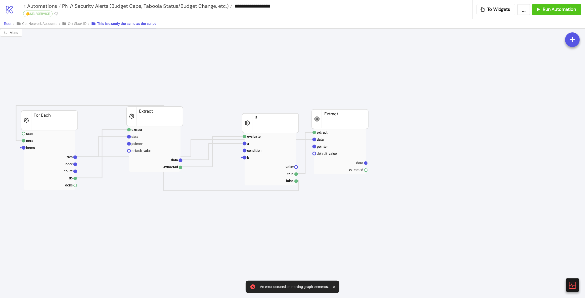
click at [10, 27] on button "Root" at bounding box center [10, 23] width 12 height 9
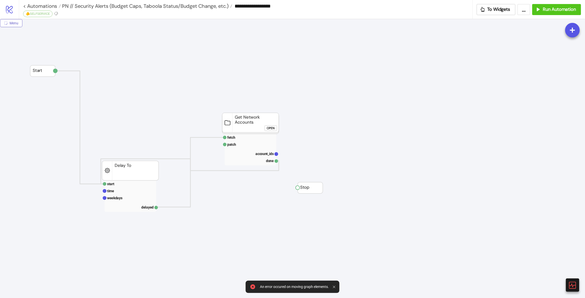
click at [10, 23] on span "Menu" at bounding box center [14, 23] width 9 height 4
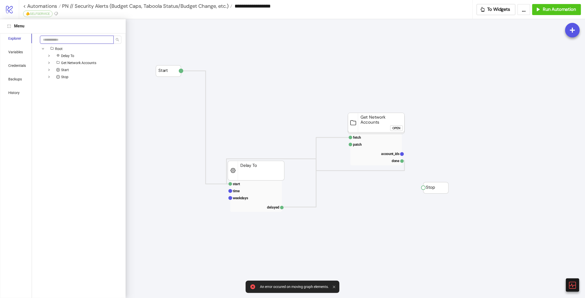
click at [67, 39] on input "search" at bounding box center [77, 40] width 74 height 8
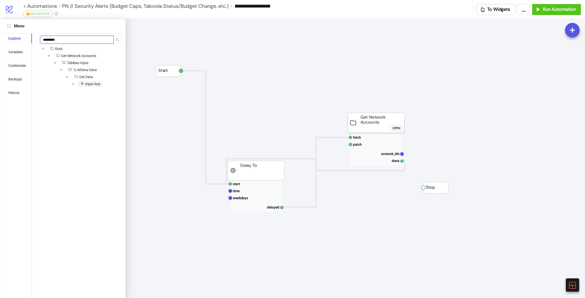
type input "*********"
click at [95, 85] on span "Input Any" at bounding box center [92, 84] width 15 height 4
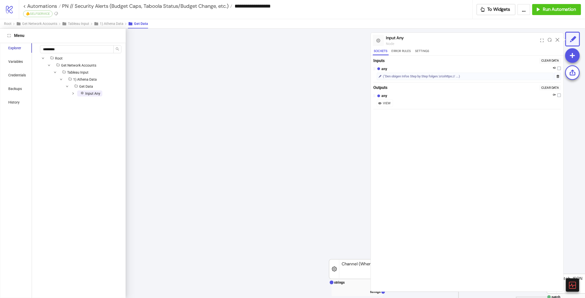
scroll to position [424, 336]
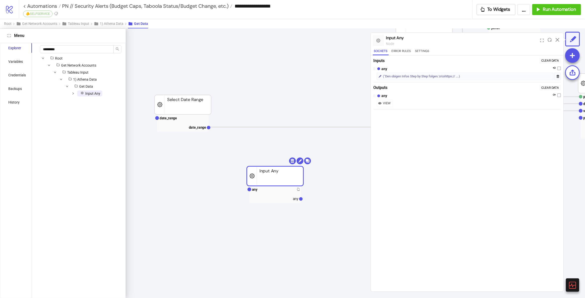
drag, startPoint x: 303, startPoint y: 187, endPoint x: 277, endPoint y: 176, distance: 27.6
click at [277, 176] on rect at bounding box center [275, 177] width 57 height 20
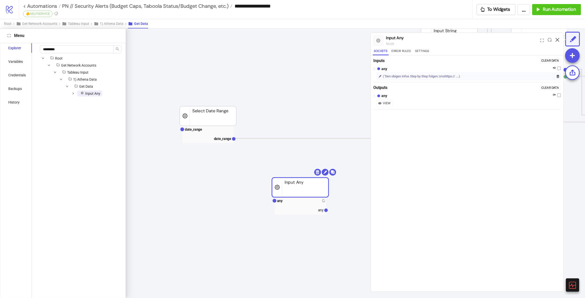
click at [558, 38] on icon at bounding box center [558, 40] width 4 height 4
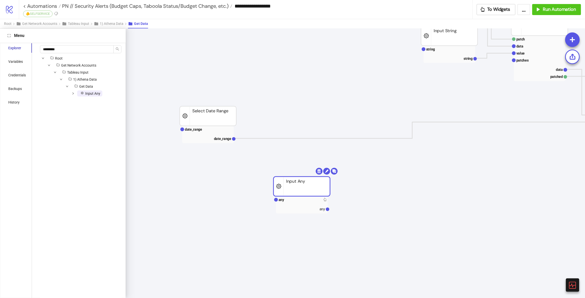
drag, startPoint x: 301, startPoint y: 189, endPoint x: 292, endPoint y: 169, distance: 22.1
click at [304, 186] on rect at bounding box center [302, 187] width 57 height 20
click at [13, 37] on div "Menu" at bounding box center [63, 36] width 114 height 6
click at [9, 36] on button "Close" at bounding box center [9, 36] width 6 height 6
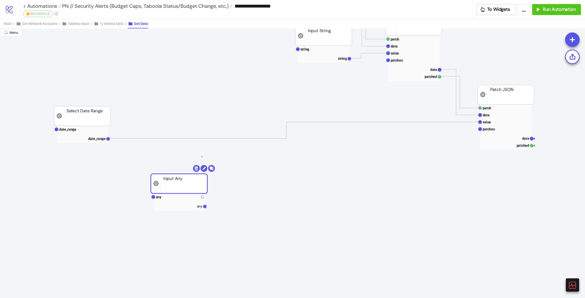
click at [204, 158] on icon "strings strings Channel (Where) patch data value patches data patched Patch JSO…" at bounding box center [196, 119] width 1015 height 1006
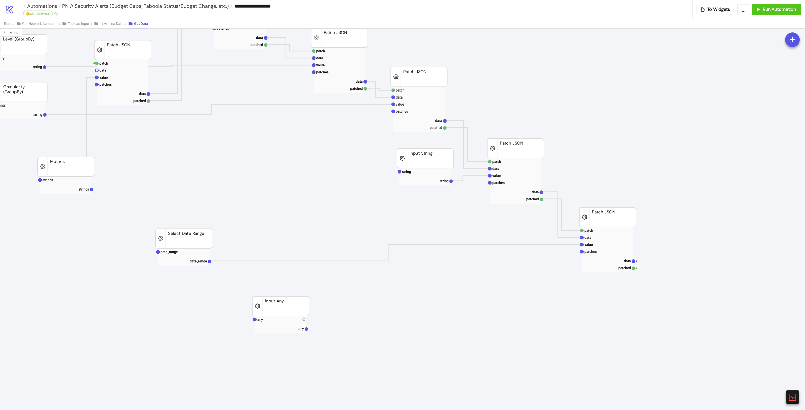
scroll to position [287, 214]
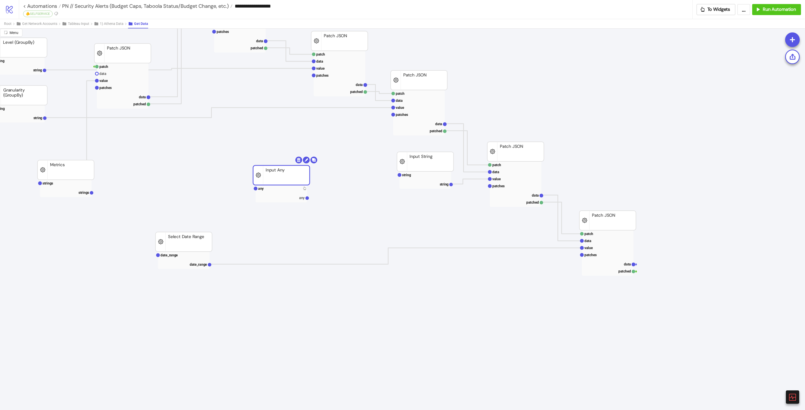
drag, startPoint x: 418, startPoint y: 302, endPoint x: 283, endPoint y: 175, distance: 185.1
click at [283, 175] on rect at bounding box center [281, 176] width 57 height 20
click at [269, 170] on rect at bounding box center [281, 176] width 57 height 20
click at [276, 189] on rect at bounding box center [282, 188] width 52 height 7
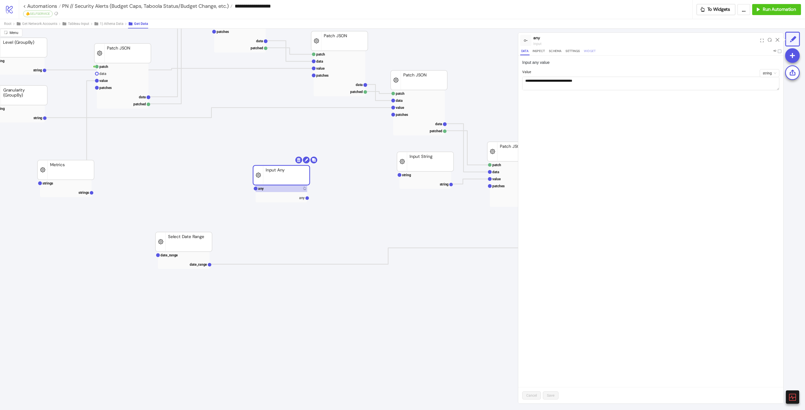
click at [593, 50] on button "Widget" at bounding box center [590, 52] width 14 height 7
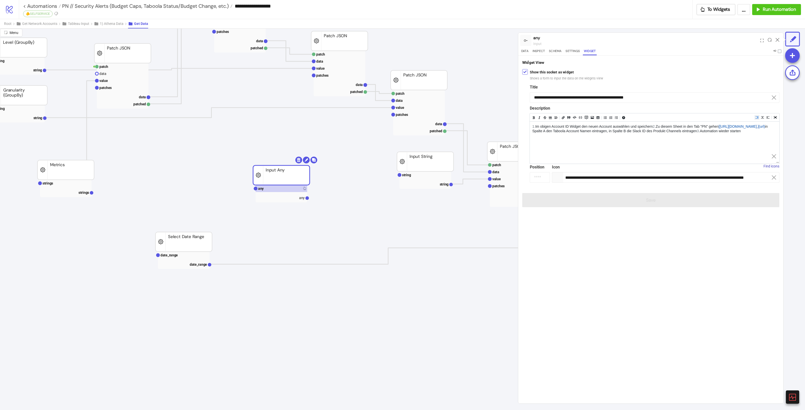
click at [666, 131] on textarea "**********" at bounding box center [655, 136] width 250 height 28
drag, startPoint x: 618, startPoint y: 135, endPoint x: 601, endPoint y: 133, distance: 17.3
click at [601, 133] on textarea "**********" at bounding box center [655, 136] width 250 height 28
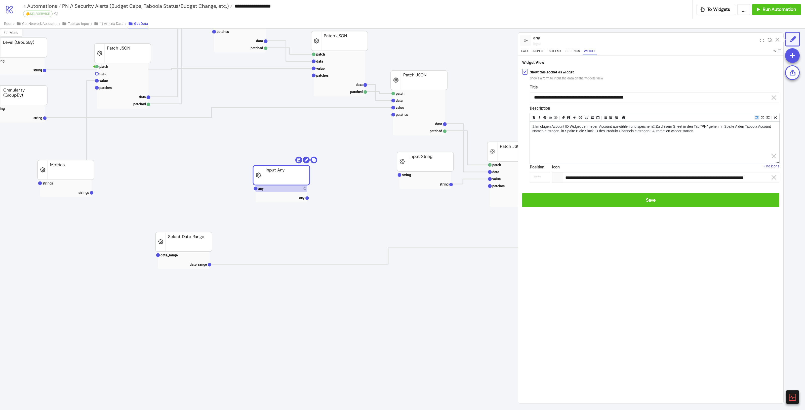
drag, startPoint x: 588, startPoint y: 130, endPoint x: 614, endPoint y: 148, distance: 31.5
click at [584, 131] on textarea "**********" at bounding box center [655, 134] width 250 height 25
paste textarea "**********"
click at [641, 144] on textarea "**********" at bounding box center [655, 134] width 250 height 25
click at [564, 131] on textarea "**********" at bounding box center [655, 134] width 250 height 25
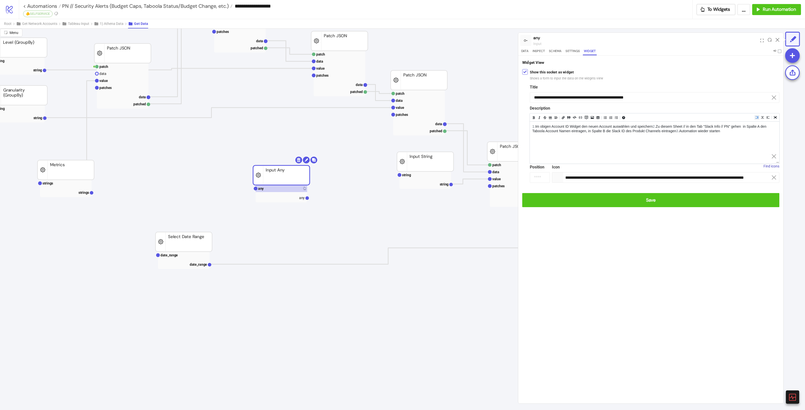
paste textarea "**********"
click at [629, 149] on textarea "**********" at bounding box center [655, 136] width 250 height 28
drag, startPoint x: 568, startPoint y: 131, endPoint x: 609, endPoint y: 136, distance: 41.6
click at [609, 136] on textarea "**********" at bounding box center [655, 136] width 250 height 28
click at [534, 117] on icon "Add bold text (ctrl + b)" at bounding box center [533, 117] width 3 height 3
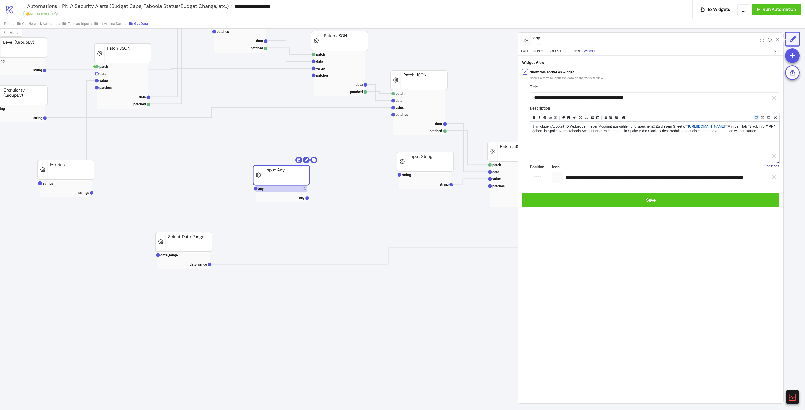
click at [664, 149] on textarea "**********" at bounding box center [655, 136] width 250 height 28
type textarea "**********"
click at [774, 177] on button "button" at bounding box center [774, 178] width 8 height 4
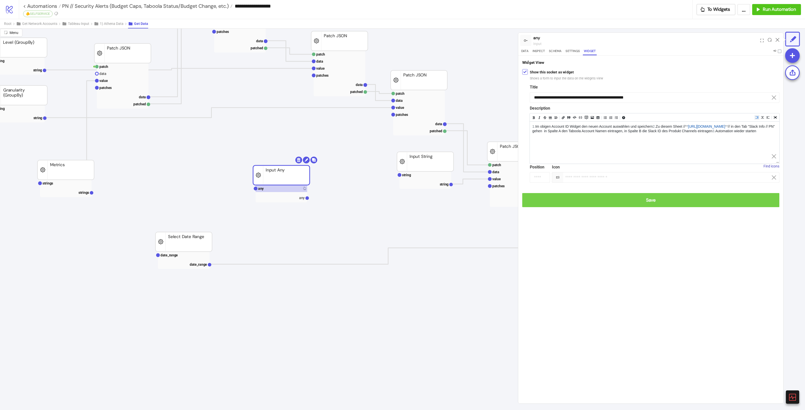
click at [626, 195] on button "Save" at bounding box center [650, 200] width 257 height 14
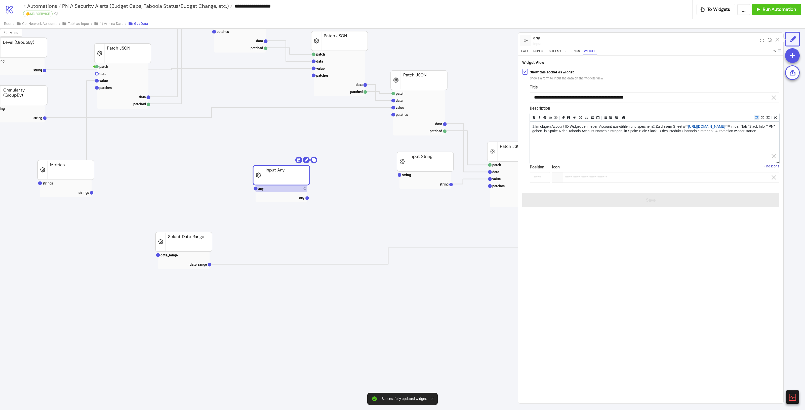
type input "**********"
click at [531, 48] on div "any input" at bounding box center [650, 41] width 265 height 16
click at [528, 49] on button "Data" at bounding box center [524, 52] width 9 height 7
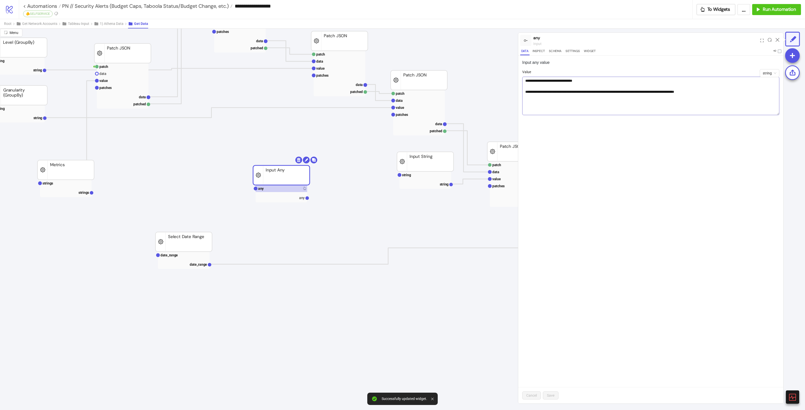
drag, startPoint x: 777, startPoint y: 89, endPoint x: 775, endPoint y: 113, distance: 24.5
click at [775, 113] on textarea "**********" at bounding box center [650, 96] width 257 height 38
click at [742, 94] on textarea "**********" at bounding box center [650, 96] width 257 height 38
drag, startPoint x: 752, startPoint y: 93, endPoint x: 520, endPoint y: 98, distance: 232.2
click at [520, 98] on div "**********" at bounding box center [650, 230] width 265 height 348
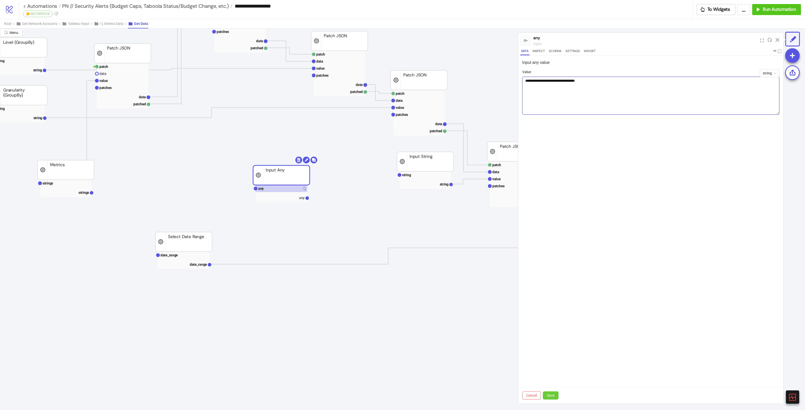
type textarea "**********"
click at [550, 399] on button "Save" at bounding box center [551, 396] width 16 height 8
click at [722, 6] on button "To Widgets" at bounding box center [716, 9] width 39 height 11
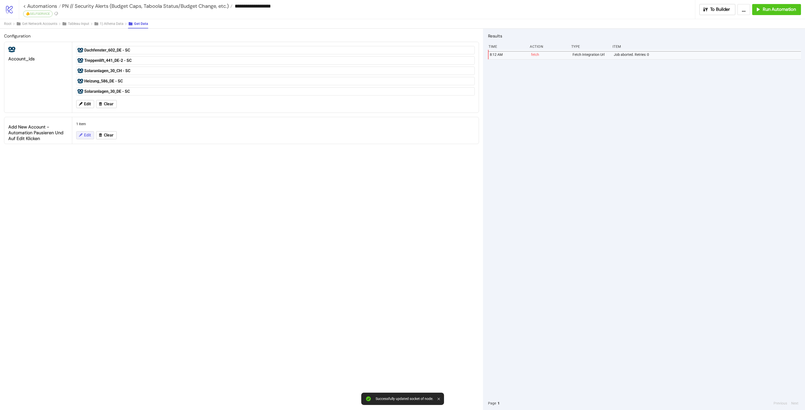
click at [85, 138] on span "Edit" at bounding box center [87, 135] width 7 height 5
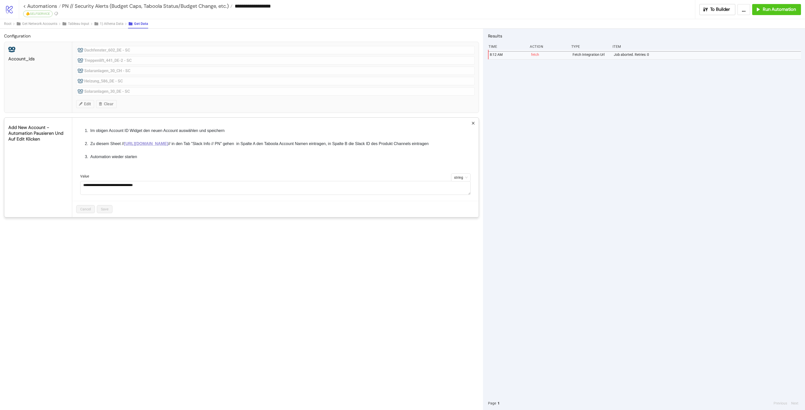
click at [168, 145] on link "[URL][DOMAIN_NAME]" at bounding box center [146, 144] width 44 height 4
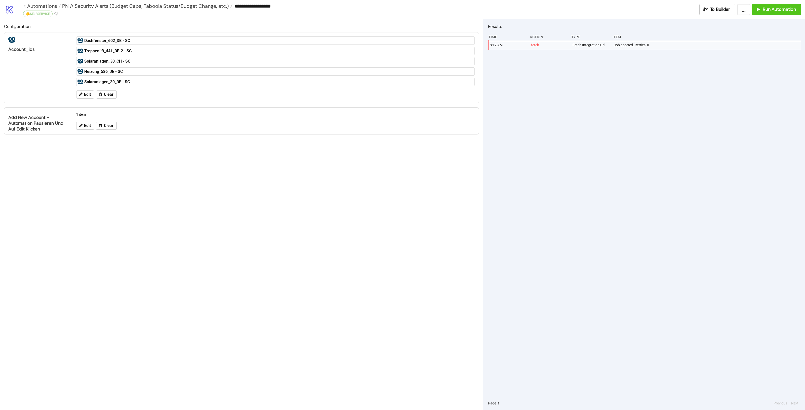
click at [114, 183] on div "Configuration account_ids Dachfenster_602_DE - SC Treppenlift_441_DE-2 - SC Sol…" at bounding box center [241, 214] width 483 height 391
click at [606, 48] on div "Fetch Integration Url" at bounding box center [591, 45] width 38 height 10
click at [420, 164] on div "Configuration account_ids Dachfenster_602_DE - SC Treppenlift_441_DE-2 - SC Sol…" at bounding box center [241, 214] width 483 height 391
click at [80, 126] on icon at bounding box center [80, 125] width 5 height 5
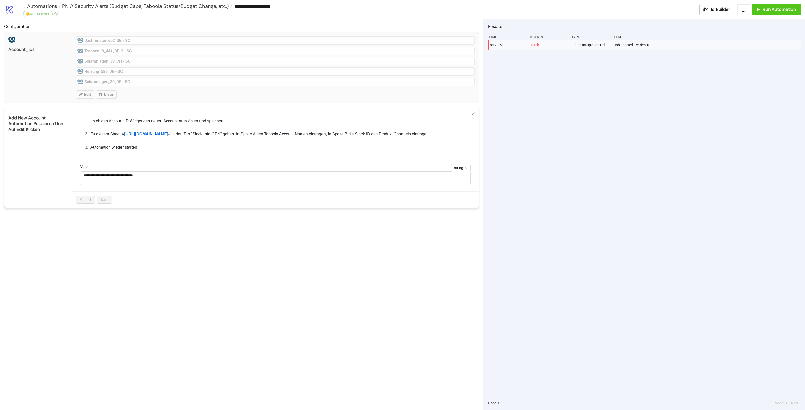
drag, startPoint x: 236, startPoint y: 134, endPoint x: 394, endPoint y: 162, distance: 160.9
click at [394, 156] on ol "Im obigen Account ID Widget den neuen Account auswählen und speichern Zu diesem…" at bounding box center [275, 134] width 398 height 44
drag, startPoint x: 314, startPoint y: 135, endPoint x: 277, endPoint y: 158, distance: 43.8
click at [277, 156] on ol "Im obigen Account ID Widget den neuen Account auswählen und speichern Zu diesem…" at bounding box center [275, 134] width 398 height 44
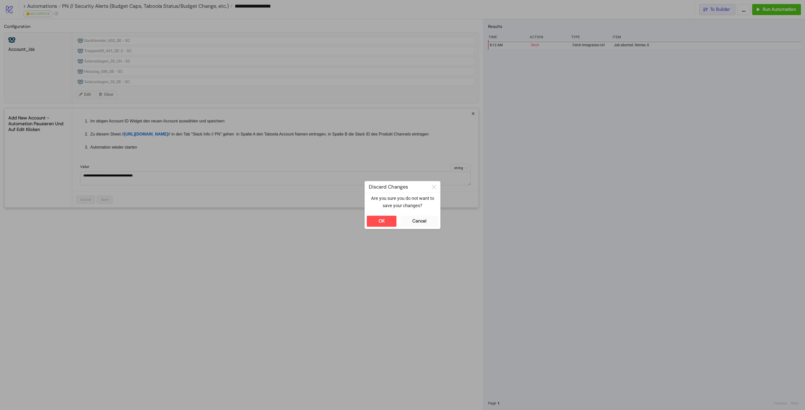
click at [719, 9] on div "**********" at bounding box center [402, 205] width 805 height 410
drag, startPoint x: 381, startPoint y: 223, endPoint x: 380, endPoint y: 218, distance: 5.8
click at [381, 223] on div "OK" at bounding box center [382, 221] width 6 height 6
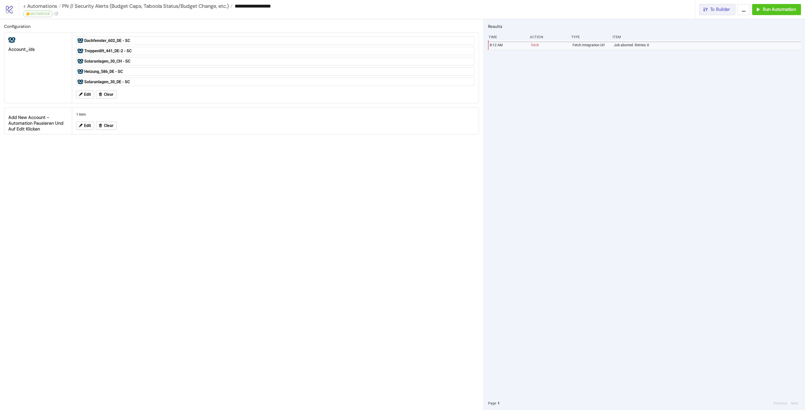
click at [703, 11] on div "**********" at bounding box center [412, 9] width 786 height 19
click at [704, 11] on icon "button" at bounding box center [706, 10] width 6 height 6
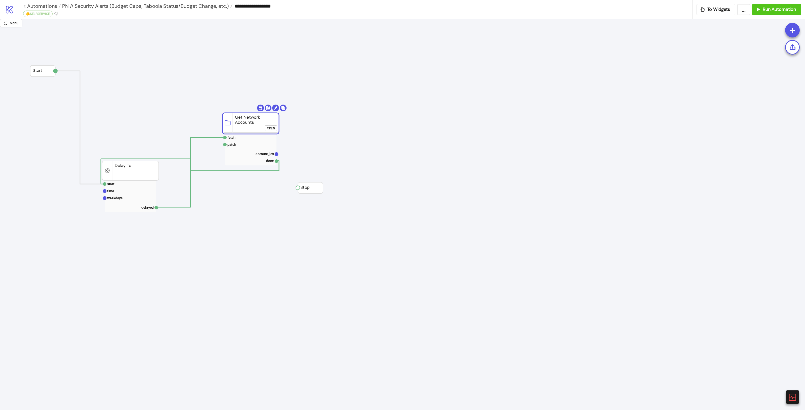
drag, startPoint x: 238, startPoint y: 128, endPoint x: 271, endPoint y: 128, distance: 32.5
click at [239, 128] on rect at bounding box center [250, 123] width 57 height 21
click div "Open"
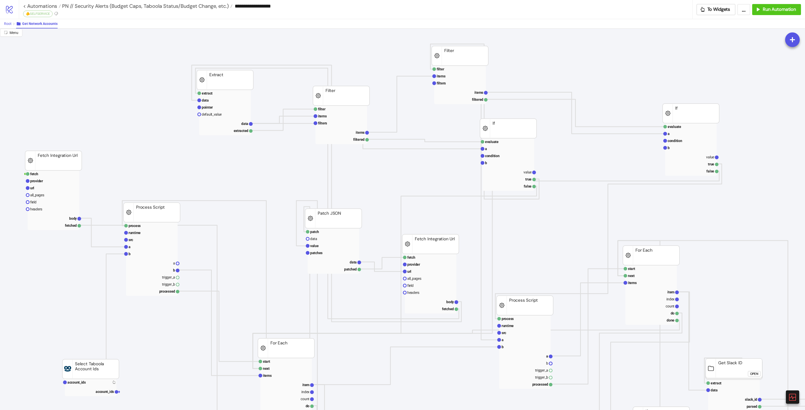
click at [8, 25] on span "Root" at bounding box center [8, 24] width 8 height 4
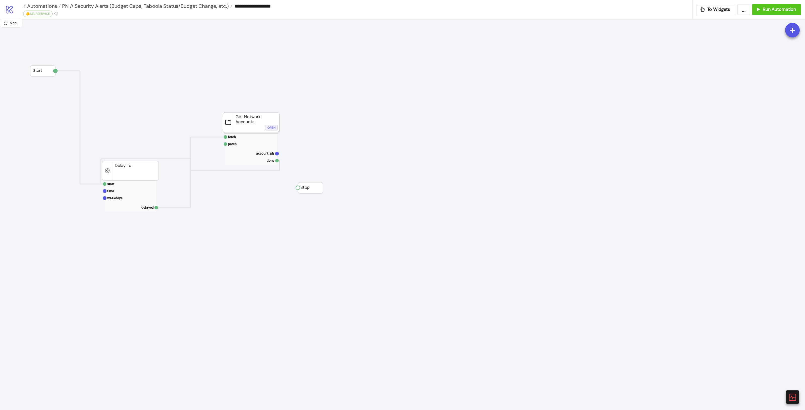
click at [267, 126] on div "Open" at bounding box center [271, 128] width 8 height 6
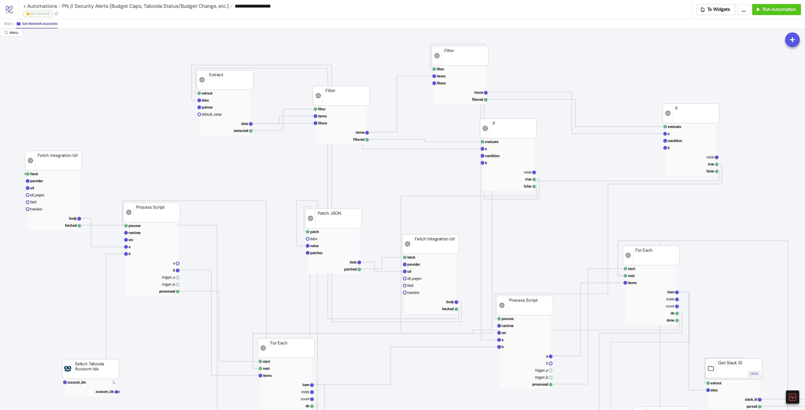
click at [753, 377] on div "Open" at bounding box center [754, 374] width 8 height 6
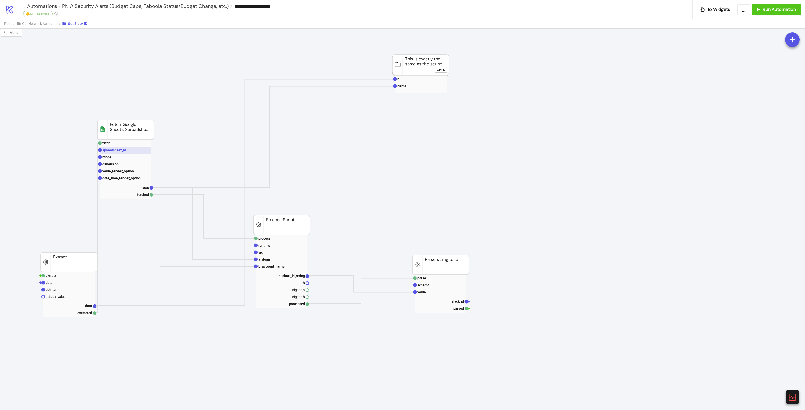
click at [122, 153] on rect at bounding box center [126, 150] width 52 height 7
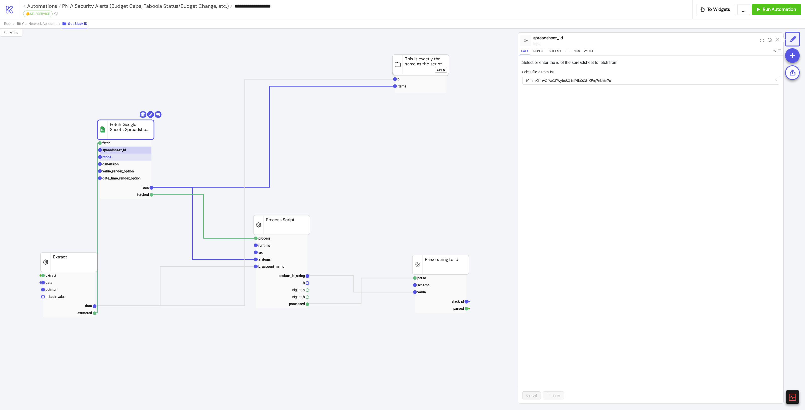
click at [118, 159] on rect at bounding box center [126, 157] width 52 height 7
click at [651, 224] on div "Select or enter the range in the selected spreadsheet to fetch from in 'A1 nota…" at bounding box center [650, 230] width 265 height 348
click at [535, 81] on span "From your spreadsheet" at bounding box center [546, 81] width 40 height 6
click at [548, 99] on span "PN" at bounding box center [650, 103] width 251 height 8
click at [570, 144] on div "Slack Info // PN" at bounding box center [650, 145] width 249 height 6
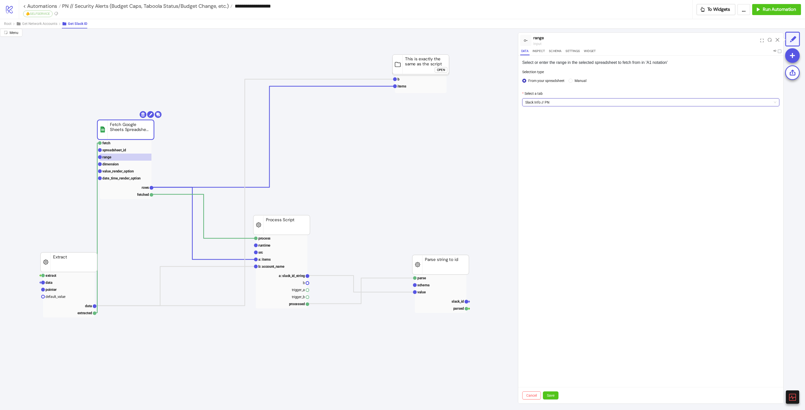
click at [634, 173] on div "Select or enter the range in the selected spreadsheet to fetch from in 'A1 nota…" at bounding box center [650, 230] width 265 height 348
drag, startPoint x: 552, startPoint y: 396, endPoint x: 557, endPoint y: 393, distance: 6.0
click at [552, 396] on span "Save" at bounding box center [551, 396] width 8 height 4
click at [116, 153] on rect at bounding box center [126, 150] width 52 height 7
click at [127, 156] on rect at bounding box center [126, 157] width 52 height 7
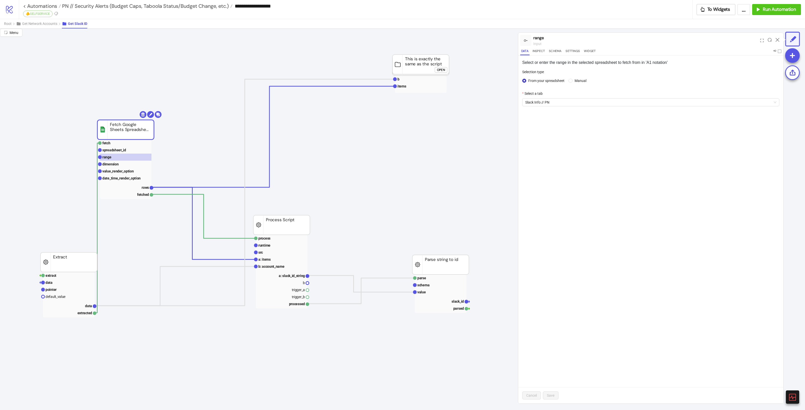
click at [637, 173] on div "Select or enter the range in the selected spreadsheet to fetch from in 'A1 nota…" at bounding box center [650, 230] width 265 height 348
click at [777, 41] on icon at bounding box center [778, 40] width 4 height 4
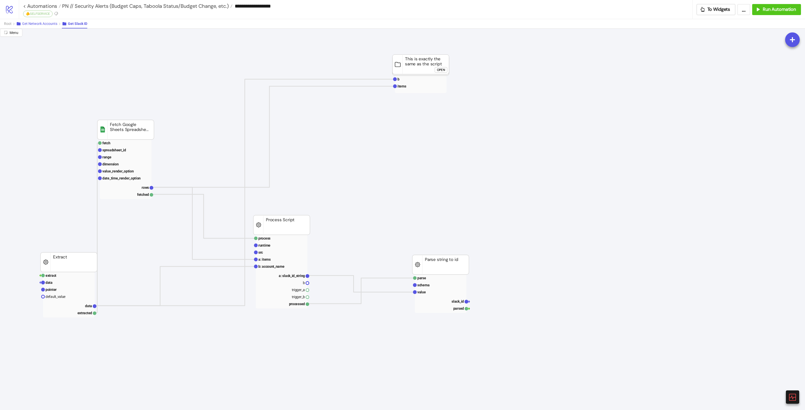
click at [38, 24] on span "Get Network Accounts" at bounding box center [39, 24] width 35 height 4
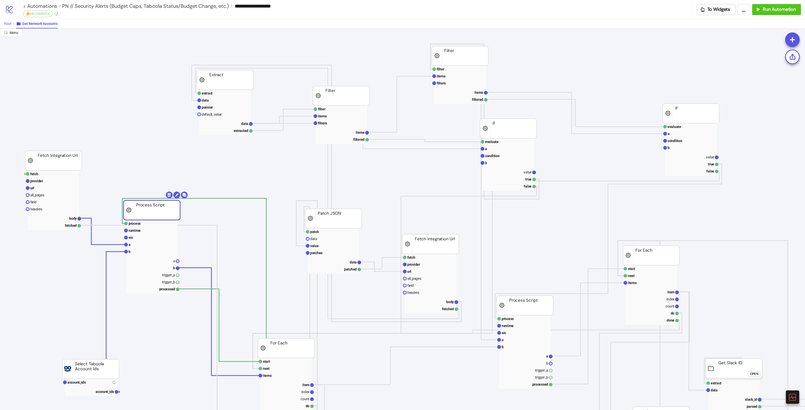
click at [10, 26] on span "Root" at bounding box center [8, 24] width 8 height 4
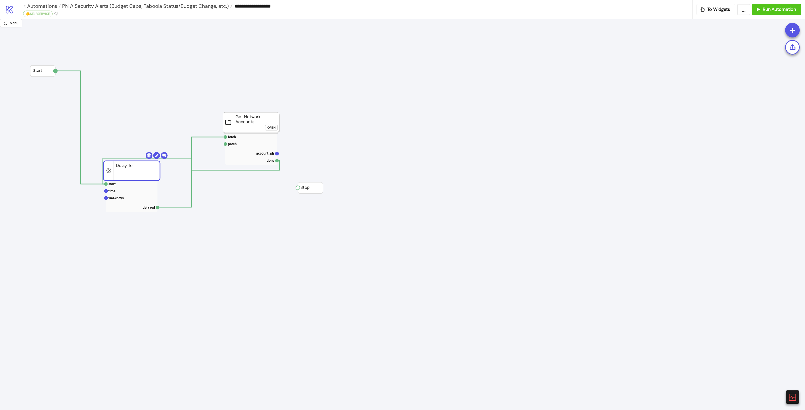
drag, startPoint x: 120, startPoint y: 173, endPoint x: 119, endPoint y: 166, distance: 6.3
click at [252, 135] on rect at bounding box center [251, 137] width 52 height 7
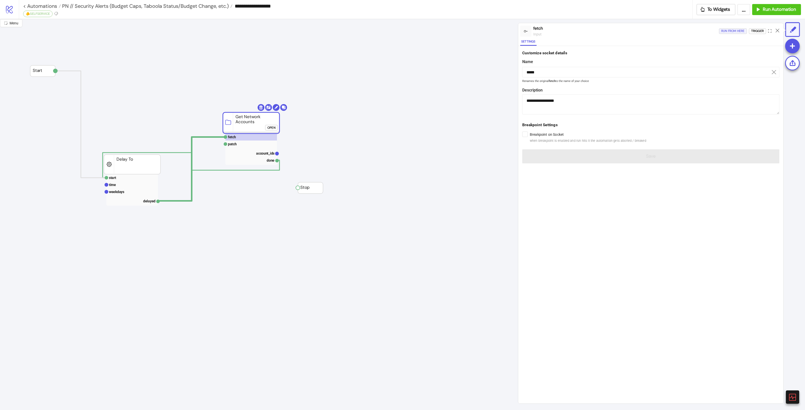
click at [732, 28] on div "Run from here" at bounding box center [732, 31] width 23 height 6
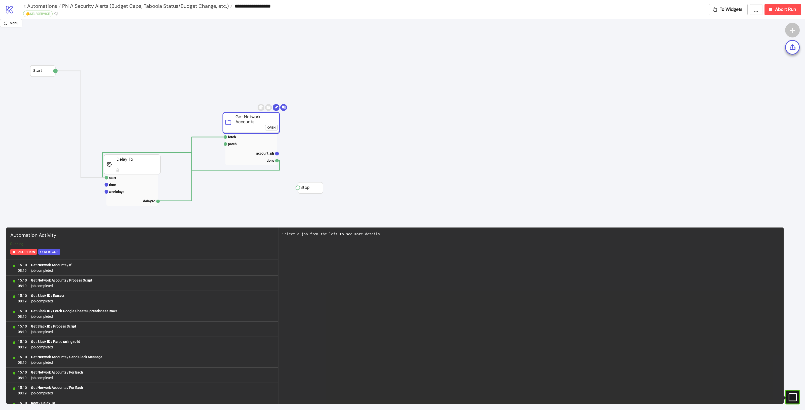
scroll to position [1488, 0]
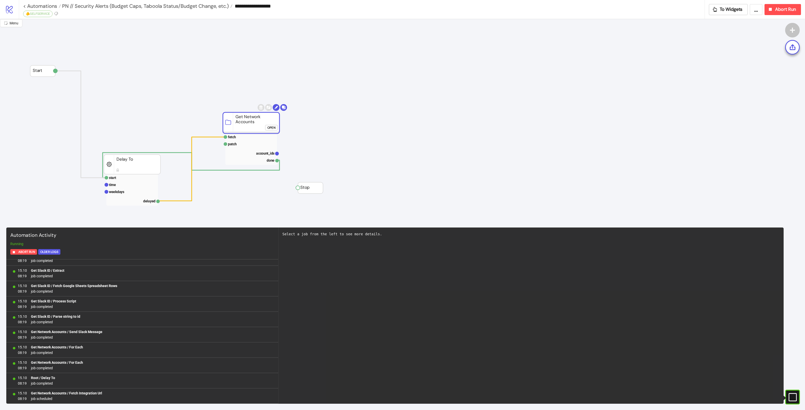
click at [792, 395] on rect at bounding box center [789, 398] width 8 height 8
